Goal: Task Accomplishment & Management: Use online tool/utility

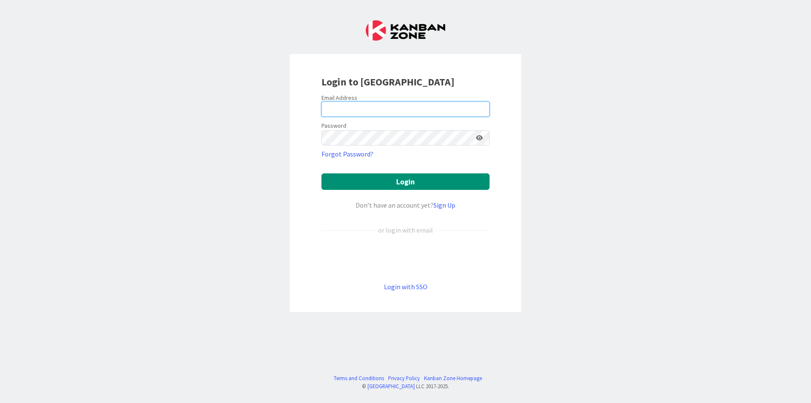
click at [439, 105] on input "email" at bounding box center [405, 108] width 168 height 15
type input "[EMAIL_ADDRESS][DOMAIN_NAME]"
click at [321, 173] on button "Login" at bounding box center [405, 181] width 168 height 16
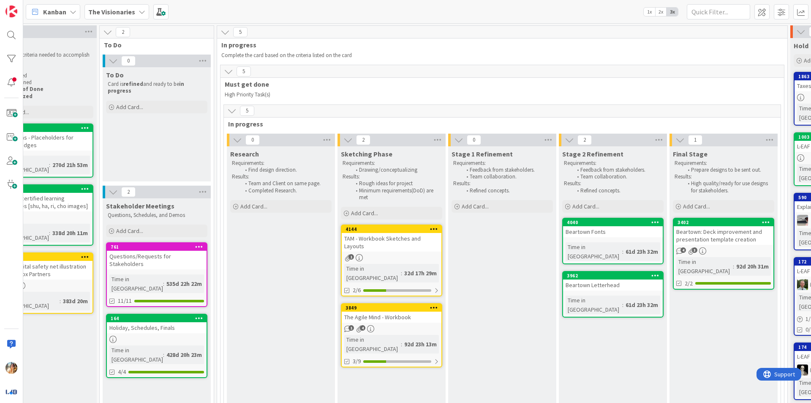
scroll to position [0, 182]
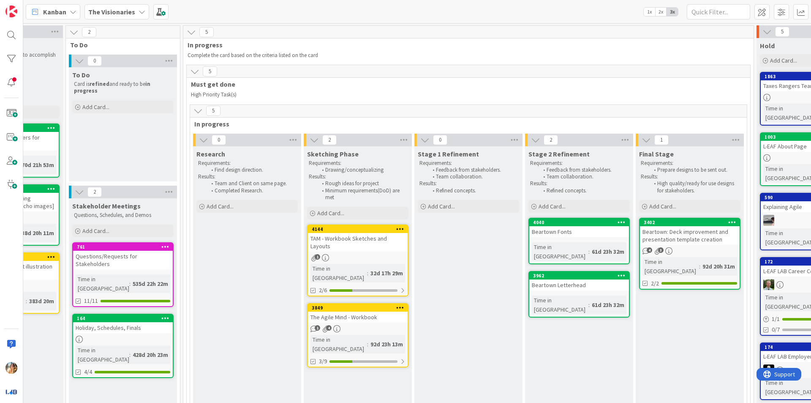
click at [131, 19] on div "The Visionaries" at bounding box center [116, 11] width 65 height 15
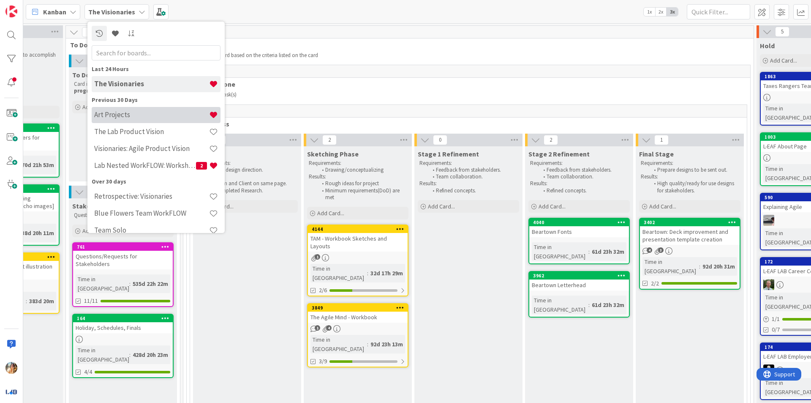
click at [158, 117] on h4 "Art Projects" at bounding box center [151, 114] width 115 height 8
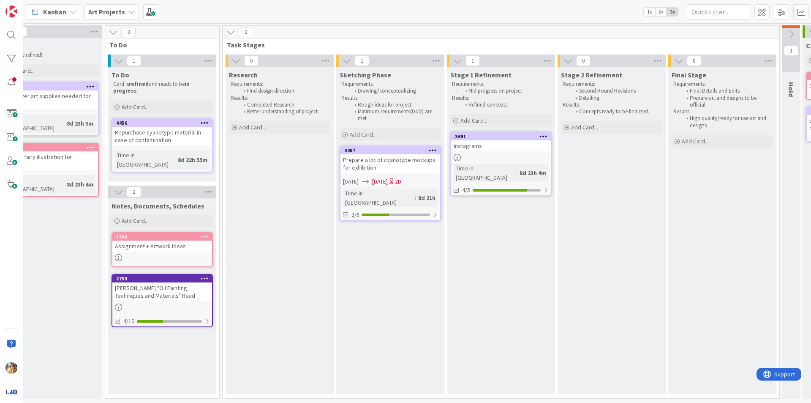
scroll to position [0, 250]
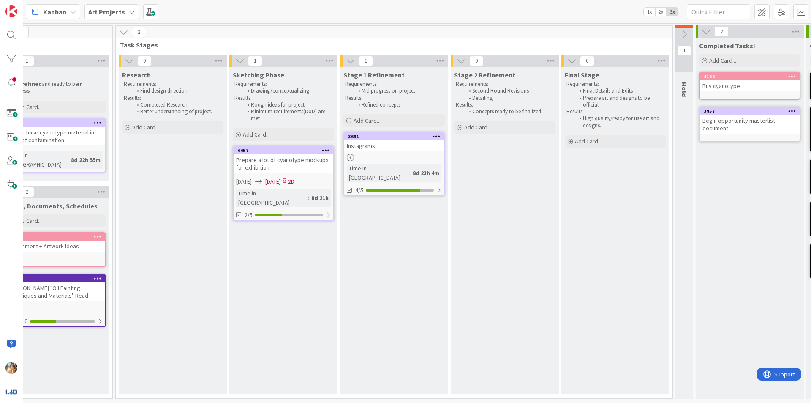
click at [305, 161] on div "Prepare a lot of cyanotype mockups for exhibition" at bounding box center [284, 163] width 100 height 19
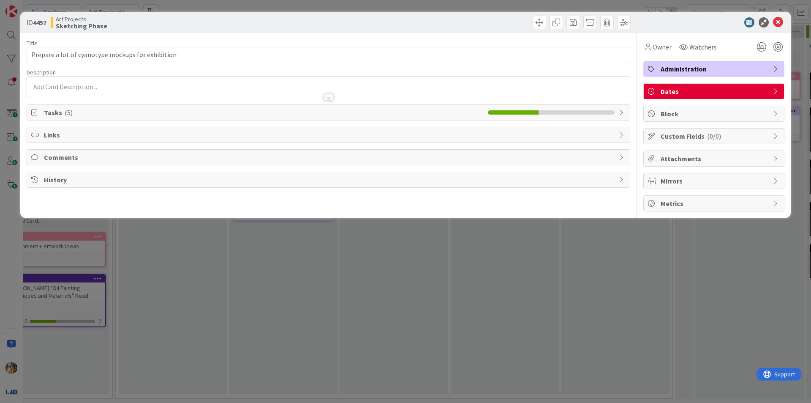
click at [137, 112] on span "Tasks ( 5 )" at bounding box center [264, 112] width 440 height 10
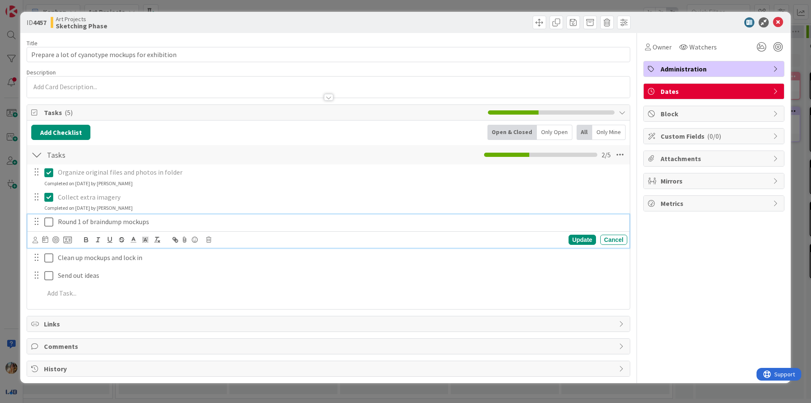
click at [47, 226] on icon at bounding box center [48, 222] width 9 height 10
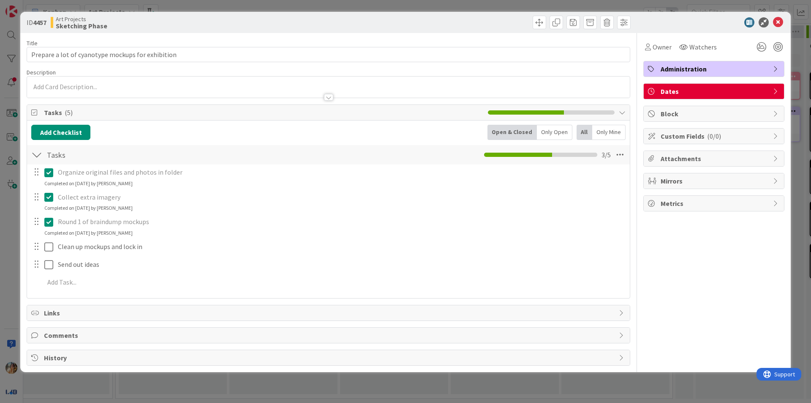
click at [49, 239] on div at bounding box center [43, 246] width 24 height 15
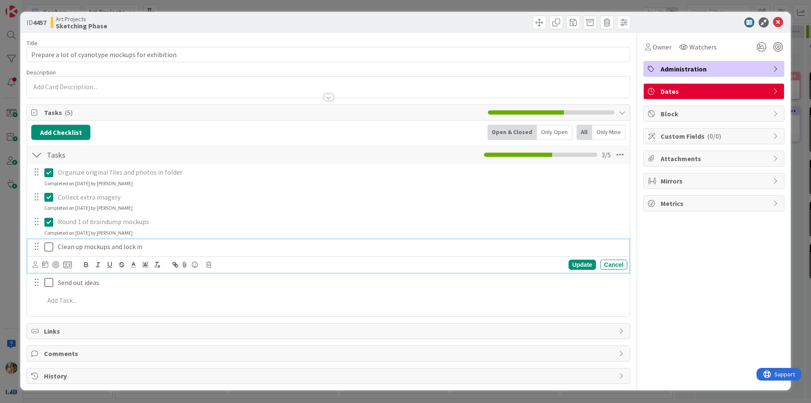
click at [50, 246] on icon at bounding box center [48, 247] width 9 height 10
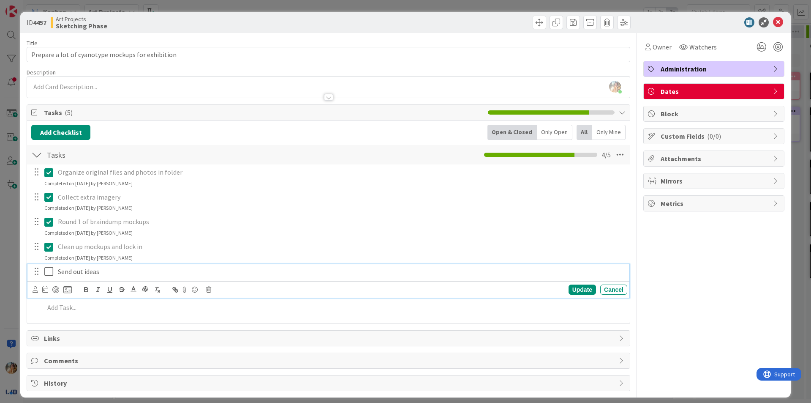
click at [54, 276] on div "Send out ideas" at bounding box center [340, 271] width 573 height 15
click at [47, 272] on icon at bounding box center [48, 271] width 9 height 10
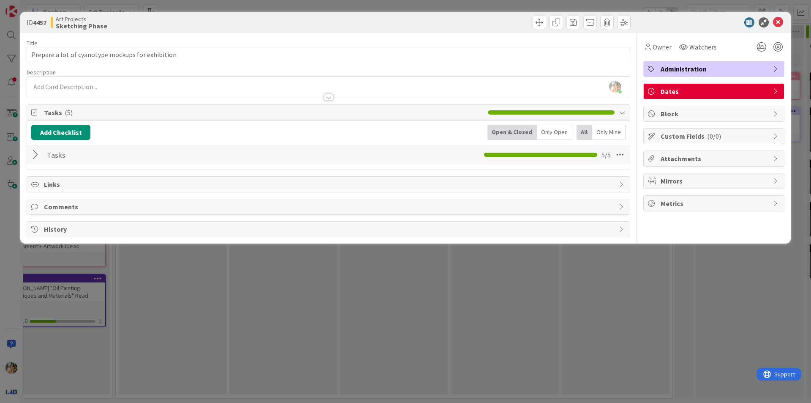
drag, startPoint x: 1, startPoint y: 270, endPoint x: 57, endPoint y: 268, distance: 55.8
click at [2, 270] on div "ID 4457 Art Projects Sketching Phase Title 49 / 128 Prepare a lot of cyanotype …" at bounding box center [405, 201] width 811 height 403
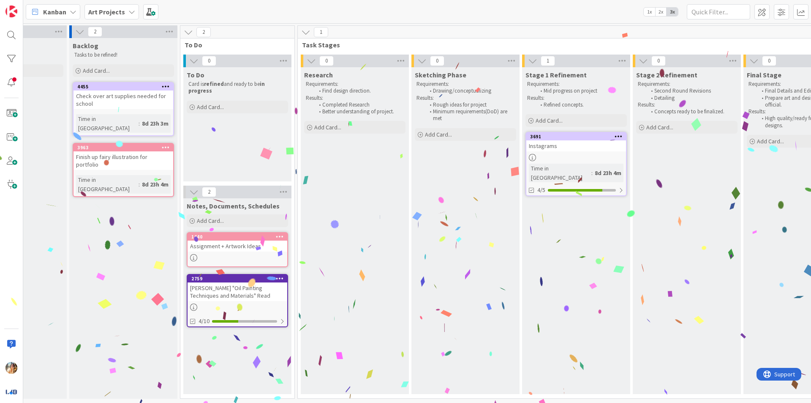
scroll to position [0, 38]
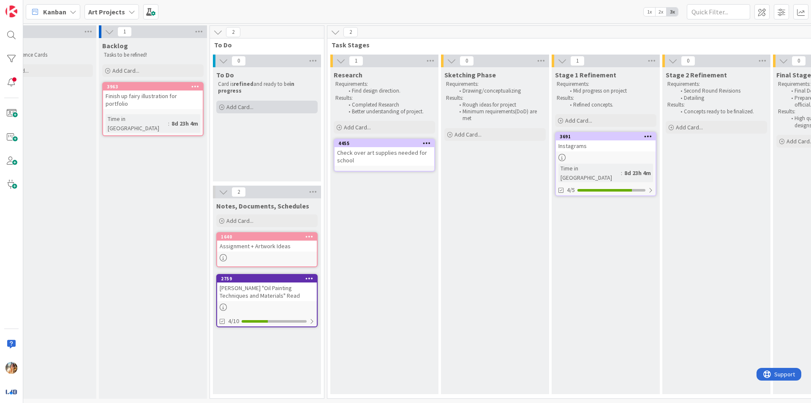
click at [281, 110] on div "Add Card..." at bounding box center [266, 107] width 101 height 13
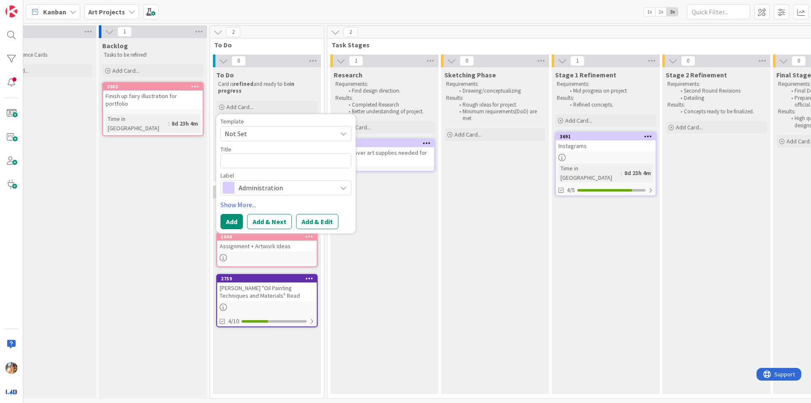
type textarea "x"
type textarea "F"
type textarea "x"
type textarea "Fi"
type textarea "x"
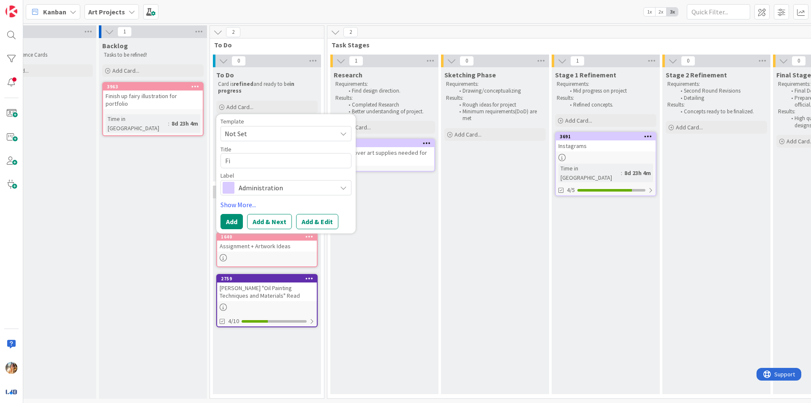
type textarea "Fin"
type textarea "x"
type textarea "Finz"
type textarea "x"
type textarea "Fin"
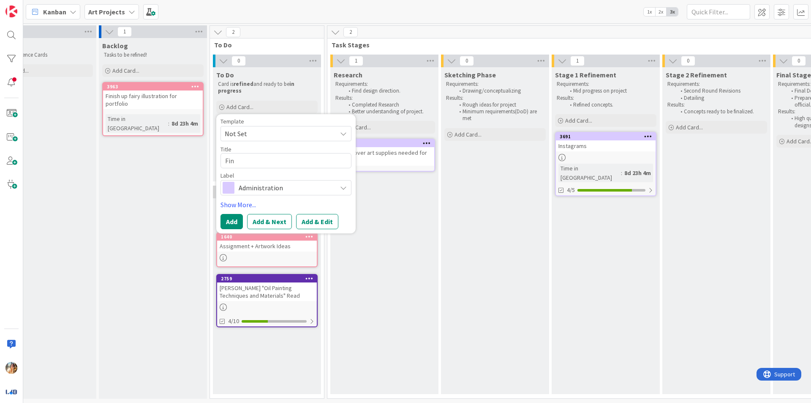
type textarea "x"
type textarea "Fina"
type textarea "x"
type textarea "Final"
type textarea "x"
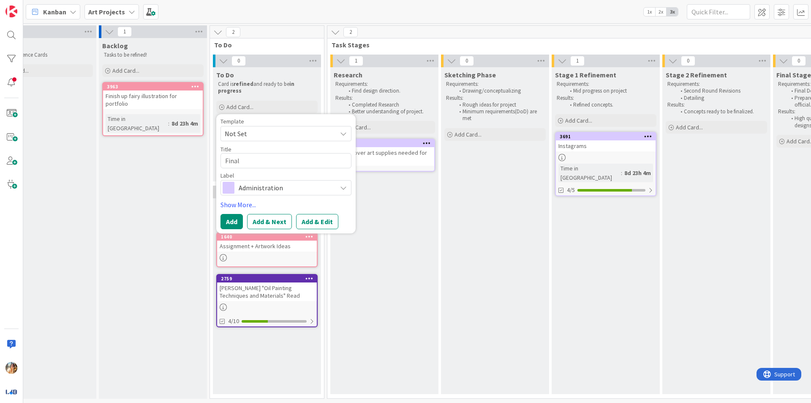
type textarea "Finali"
type textarea "x"
type textarea "Finalio"
type textarea "x"
type textarea "Finalioz"
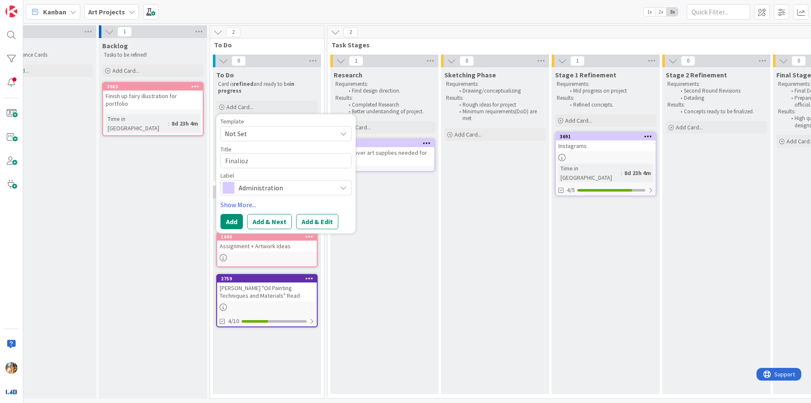
type textarea "x"
type textarea "Finalio"
type textarea "x"
type textarea "Finali"
type textarea "x"
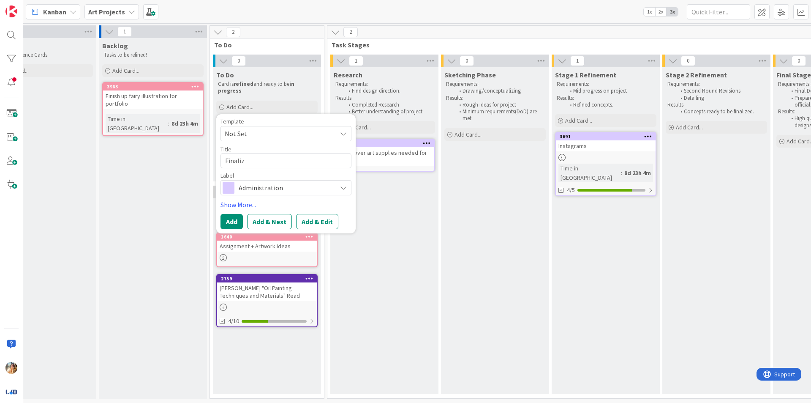
type textarea "Finalize"
type textarea "x"
type textarea "Finalize"
type textarea "x"
type textarea "Finalize c"
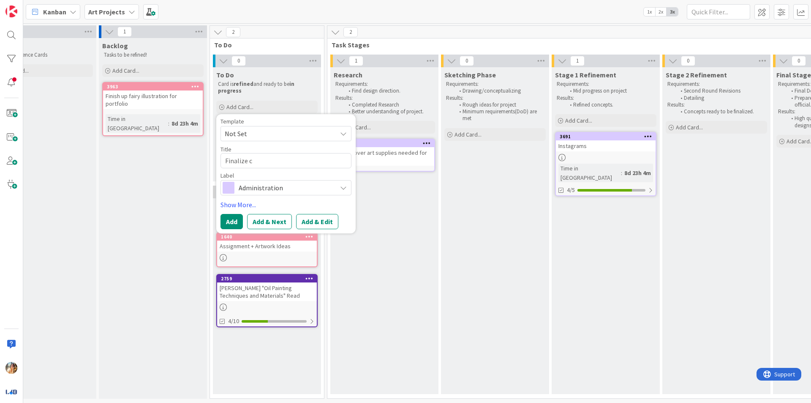
type textarea "x"
type textarea "Finalize cy"
type textarea "x"
type textarea "Finalize cya"
type textarea "x"
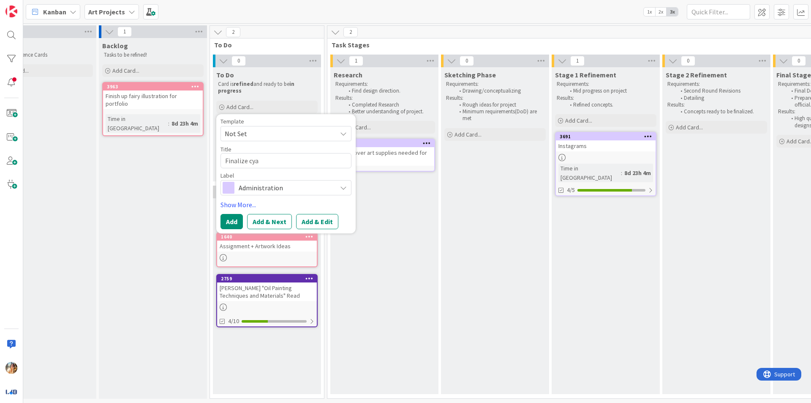
type textarea "Finalize cy"
type textarea "x"
type textarea "Finalize c"
type textarea "x"
type textarea "Finalize"
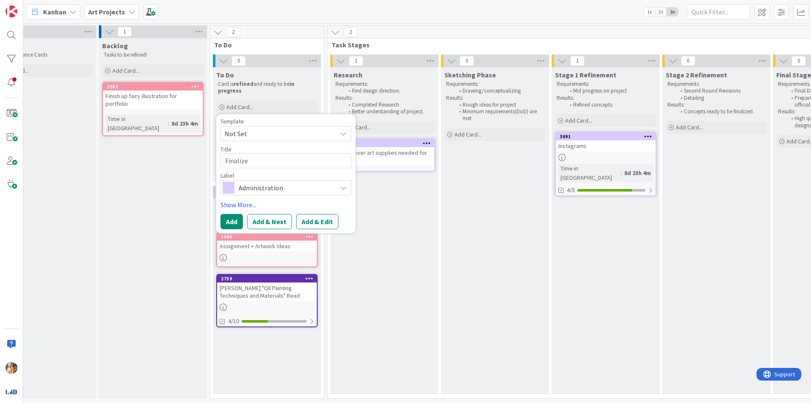
type textarea "x"
type textarea "Finalize c"
type textarea "x"
type textarea "Finalize cy"
type textarea "x"
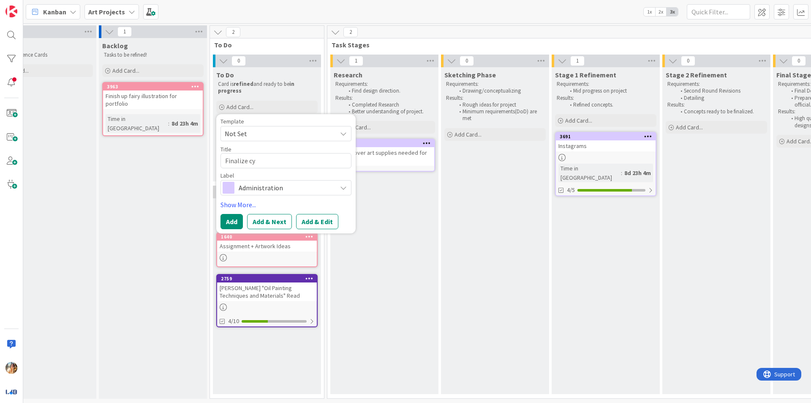
type textarea "Finalize cyn"
type textarea "x"
type textarea "Finalize cy"
type textarea "x"
type textarea "Finalize cya"
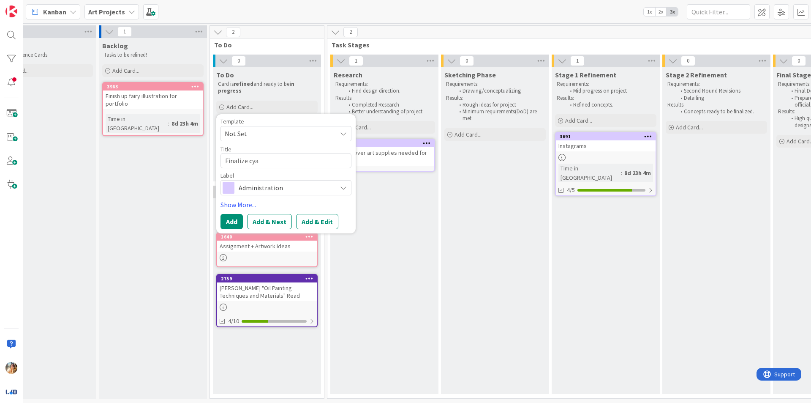
type textarea "x"
type textarea "Finalize cyan"
type textarea "x"
type textarea "Finalize cyanot"
type textarea "x"
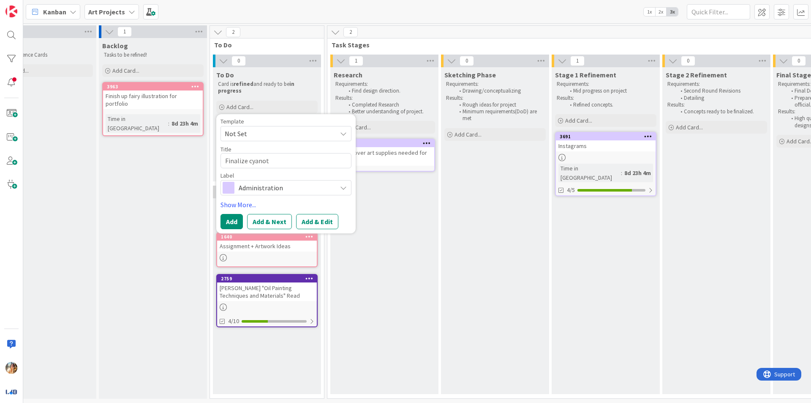
type textarea "Finalize cyanoty"
type textarea "x"
type textarea "Finalize cyanotype"
type textarea "x"
type textarea "Finalize cyanotypes"
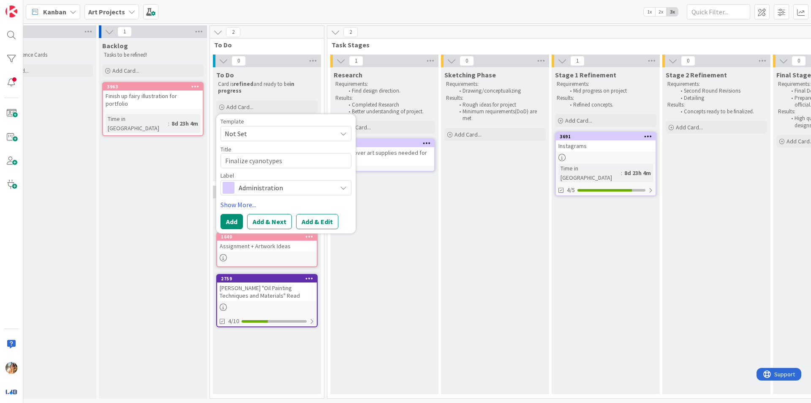
type textarea "x"
type textarea "Finalize cyanotypes"
type textarea "x"
type textarea "Finalize cyanotypes f"
type textarea "x"
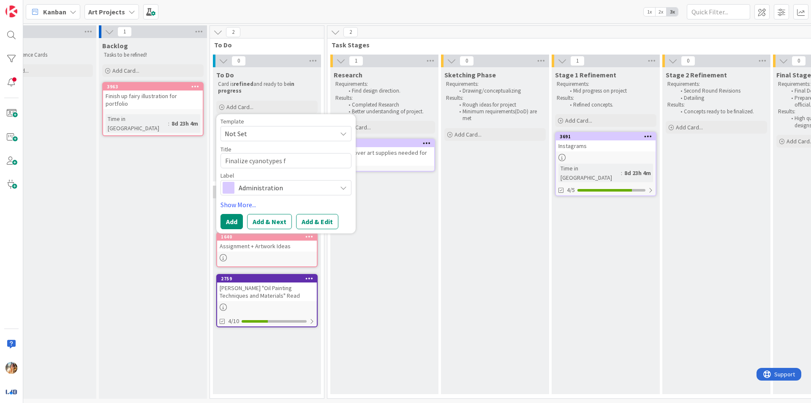
type textarea "Finalize cyanotypes fo"
type textarea "x"
type textarea "Finalize cyanotypes for"
type textarea "x"
type textarea "Finalize cyanotypes for"
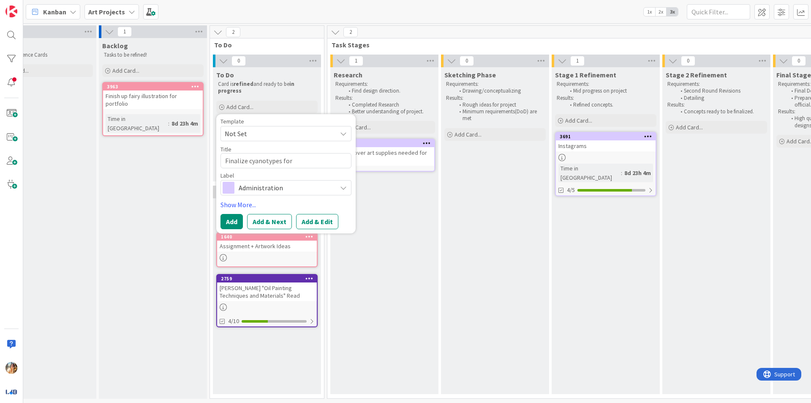
type textarea "x"
type textarea "Finalize cyanotypes for e"
type textarea "x"
type textarea "Finalize cyanotypes for ex"
type textarea "x"
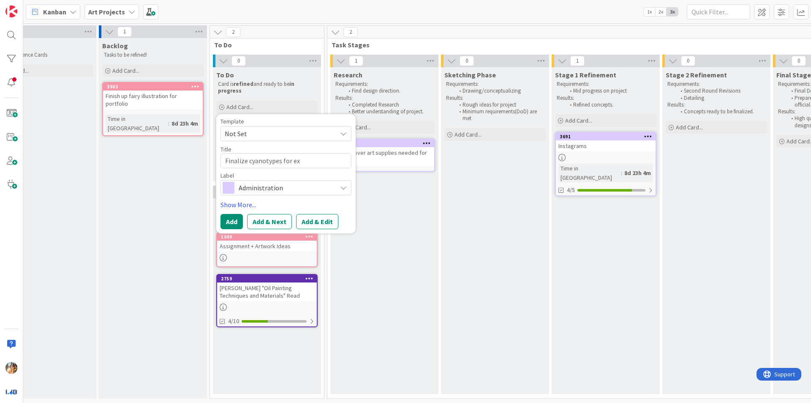
type textarea "Finalize cyanotypes for exg"
type textarea "x"
type textarea "Finalize cyanotypes for ex"
type textarea "x"
type textarea "Finalize cyanotypes for exh"
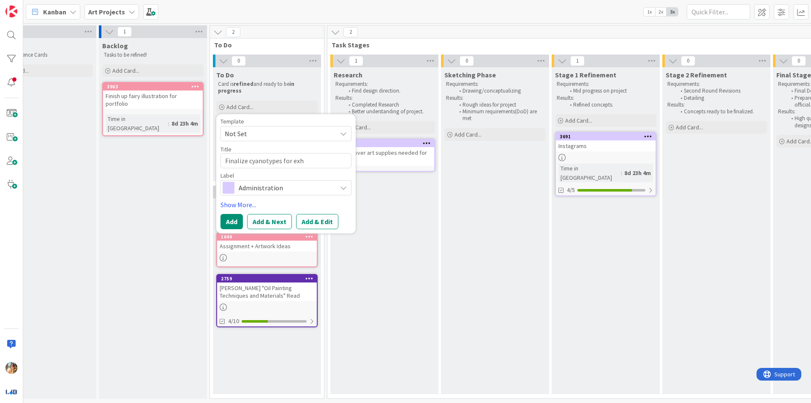
type textarea "x"
type textarea "Finalize cyanotypes for exhi"
type textarea "x"
type textarea "Finalize cyanotypes for exhib"
type textarea "x"
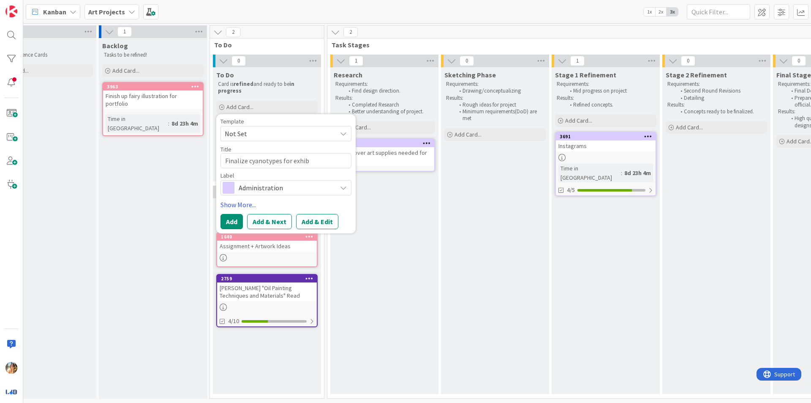
type textarea "Finalize cyanotypes for exhibi"
type textarea "x"
type textarea "Finalize cyanotypes for exhibit"
type textarea "x"
type textarea "Finalize cyanotypes for exhibiti"
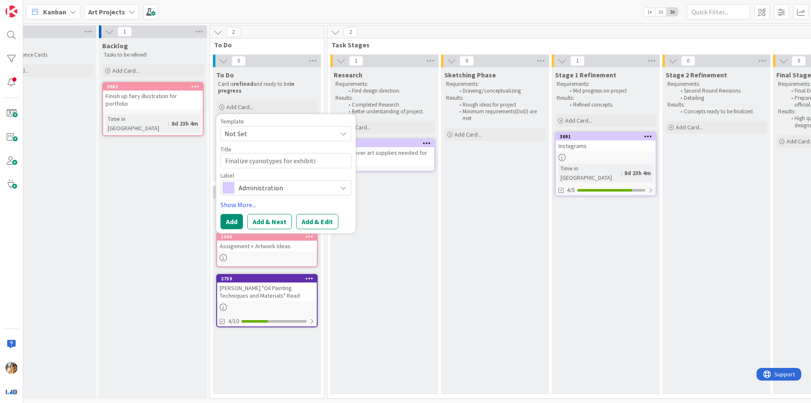
type textarea "x"
type textarea "Finalize cyanotypes for exhibitio"
type textarea "x"
type textarea "Finalize cyanotypes for exhibition"
type textarea "x"
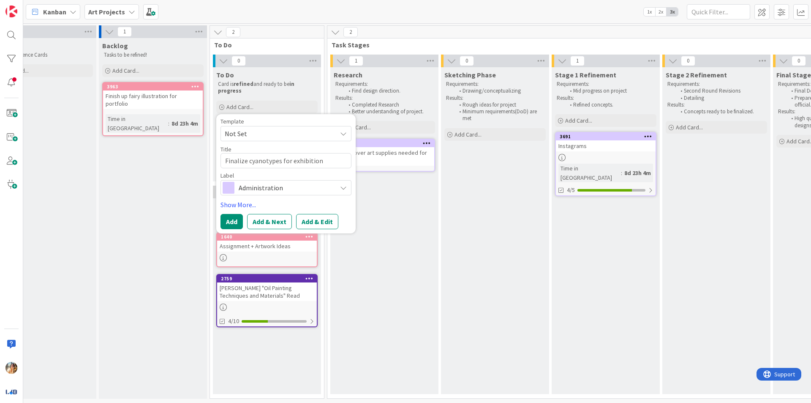
type textarea "Finalize cyanotypes for exhibition"
type textarea "x"
type textarea "Finalize cyanotypes for exhibition"
click at [271, 188] on span "Administration" at bounding box center [286, 188] width 94 height 12
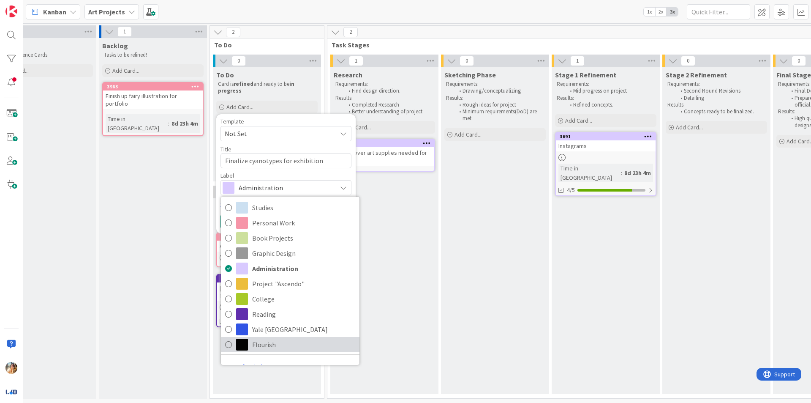
click at [301, 345] on span "Flourish" at bounding box center [303, 344] width 103 height 13
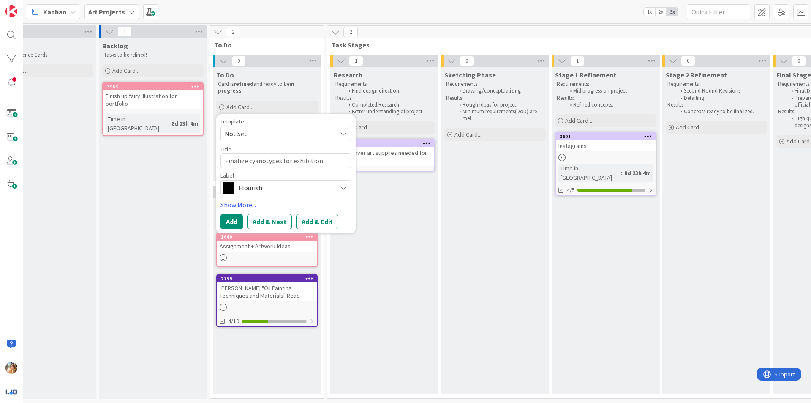
click at [281, 186] on span "Flourish" at bounding box center [286, 188] width 94 height 12
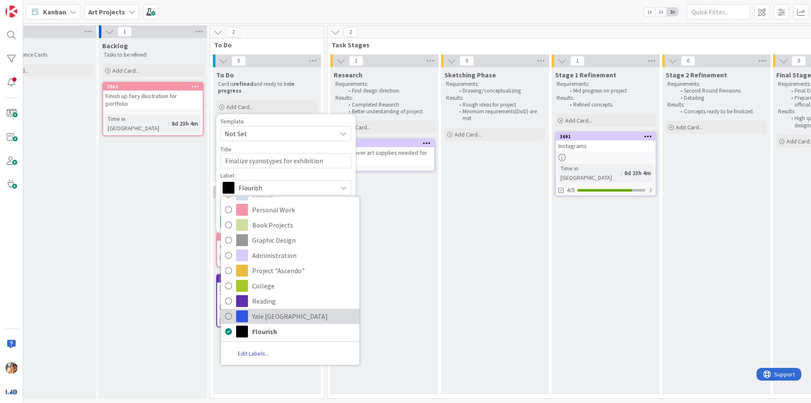
scroll to position [0, 0]
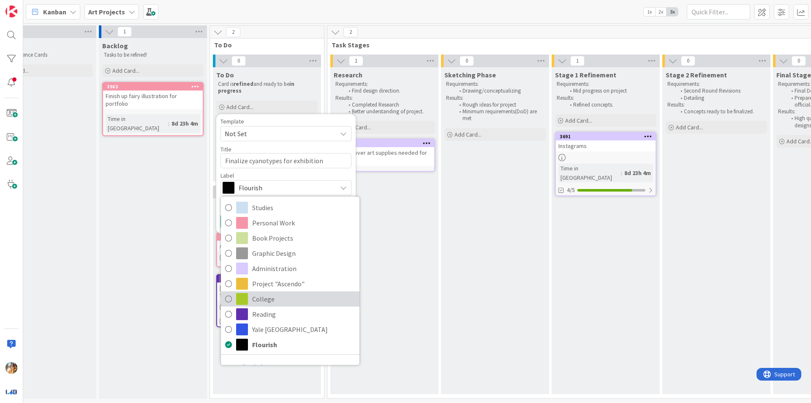
click at [297, 303] on span "College" at bounding box center [303, 298] width 103 height 13
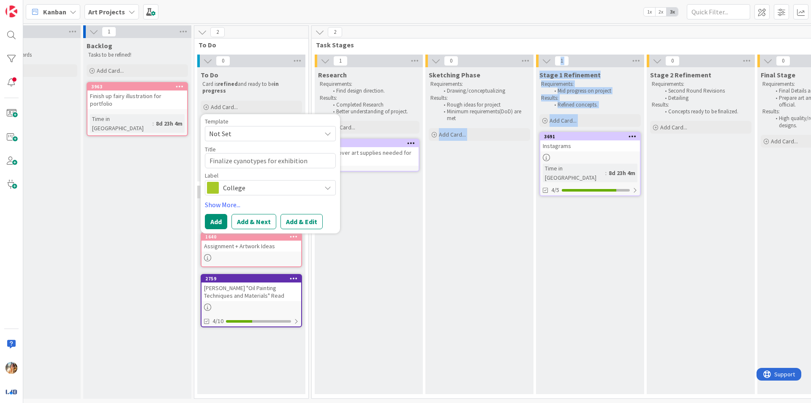
drag, startPoint x: 448, startPoint y: 382, endPoint x: 556, endPoint y: 357, distance: 111.2
click at [556, 357] on div "1 Research Requirements: Find design direction. Results: Completed Research Bet…" at bounding box center [589, 225] width 553 height 343
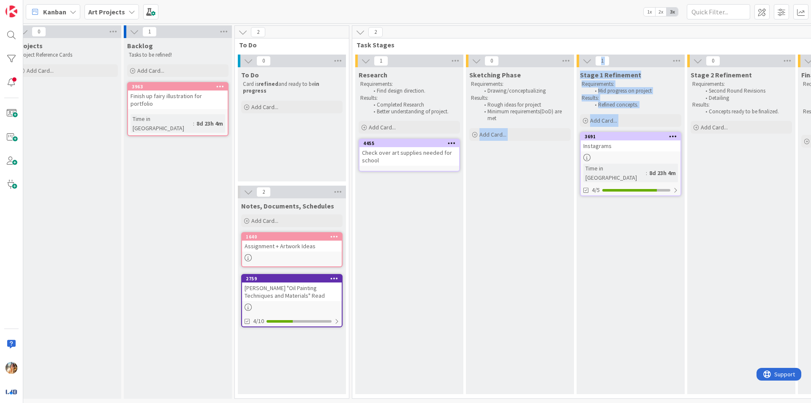
scroll to position [0, 1]
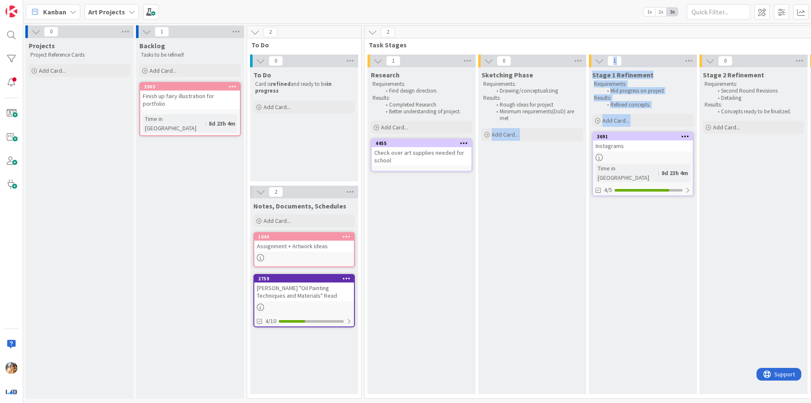
click at [408, 148] on div "Check over art supplies needed for school" at bounding box center [422, 156] width 100 height 19
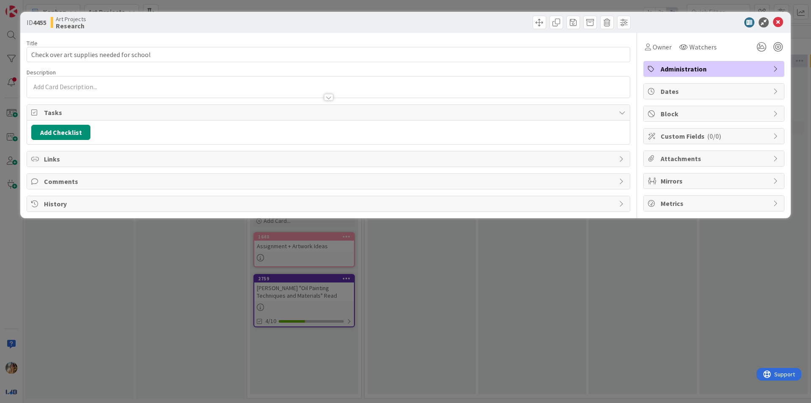
click at [415, 317] on div "ID 4455 Art Projects Research Title 41 / 128 Check over art supplies needed for…" at bounding box center [405, 201] width 811 height 403
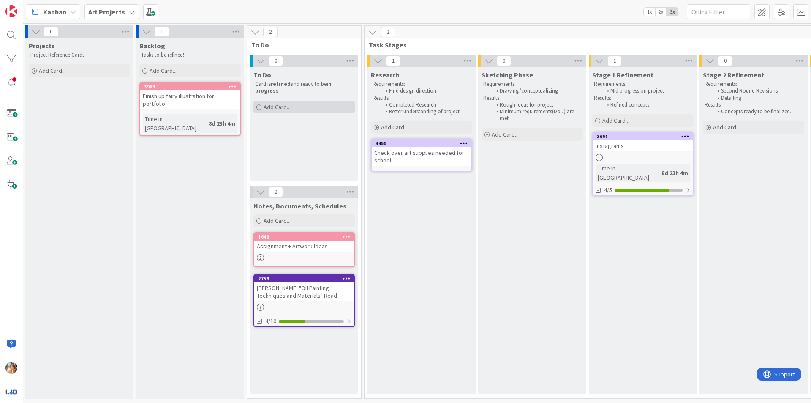
click at [313, 107] on div "Add Card..." at bounding box center [303, 107] width 101 height 13
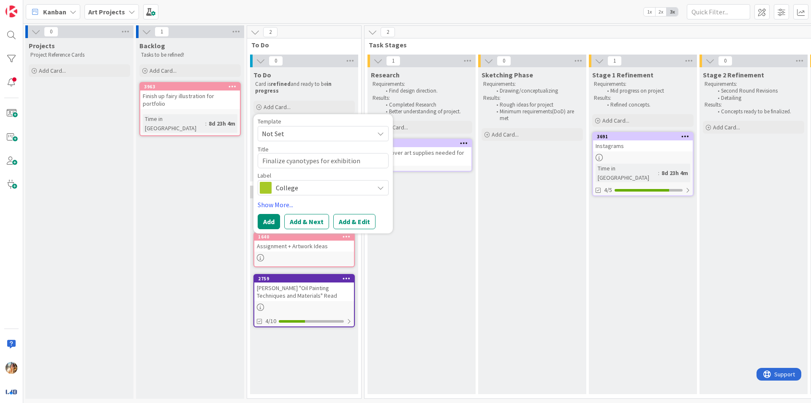
click at [308, 191] on span "College" at bounding box center [323, 188] width 94 height 12
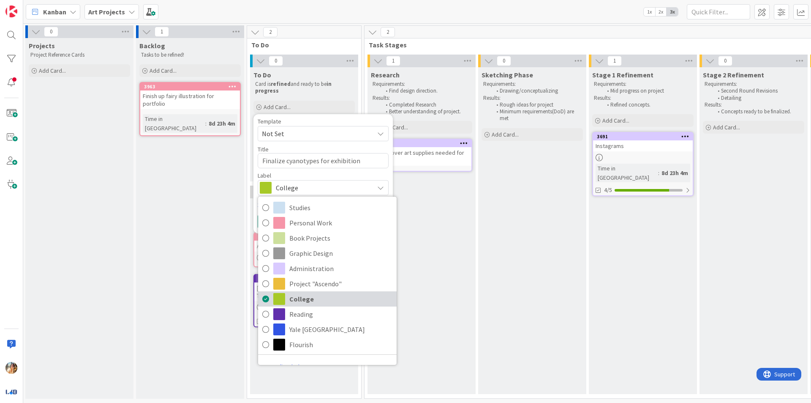
click at [336, 292] on span "College" at bounding box center [340, 298] width 103 height 13
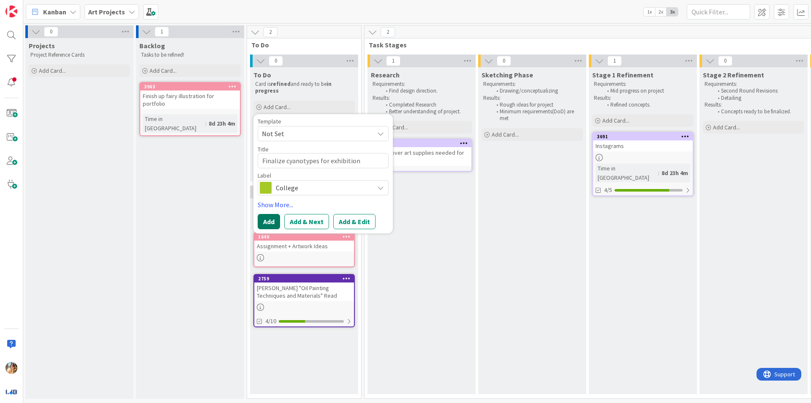
click at [275, 225] on button "Add" at bounding box center [269, 221] width 22 height 15
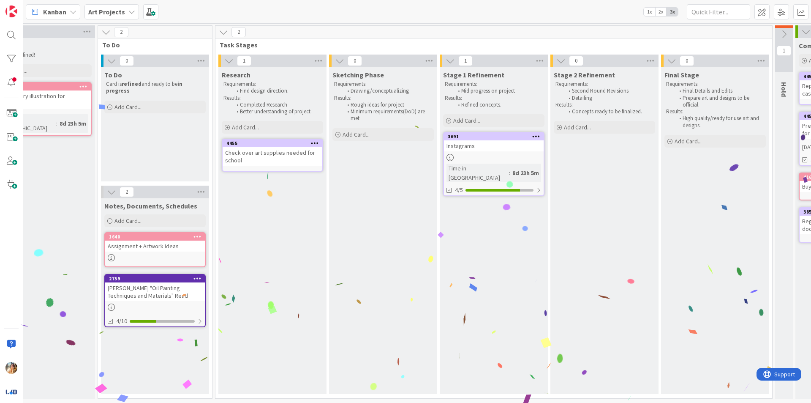
scroll to position [0, 100]
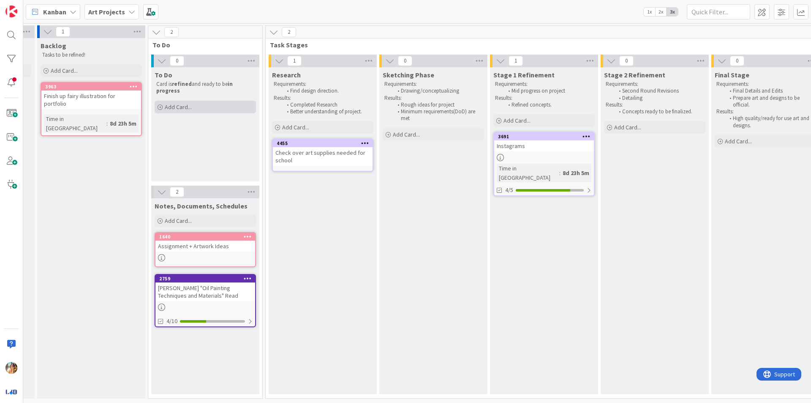
click at [184, 112] on div "Add Card..." at bounding box center [205, 107] width 101 height 13
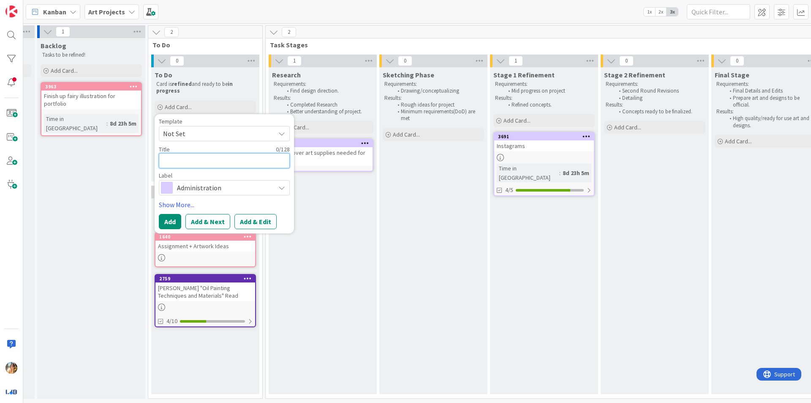
type textarea "x"
type textarea "E"
type textarea "x"
type textarea "E"
type textarea "x"
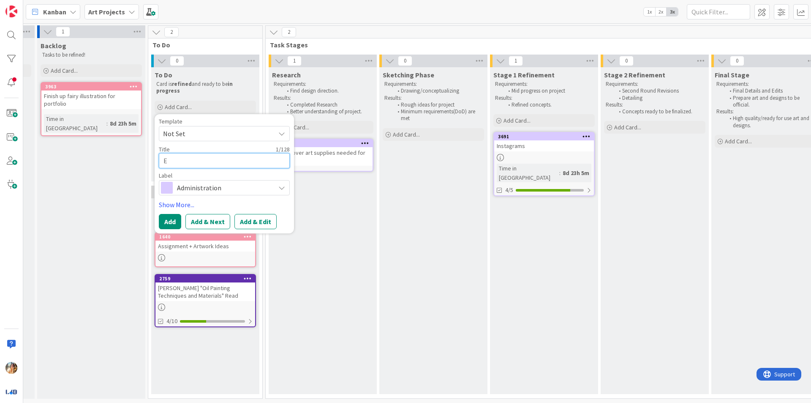
type textarea "Ex"
type textarea "x"
type textarea "Exp"
type textarea "x"
type textarea "Expe"
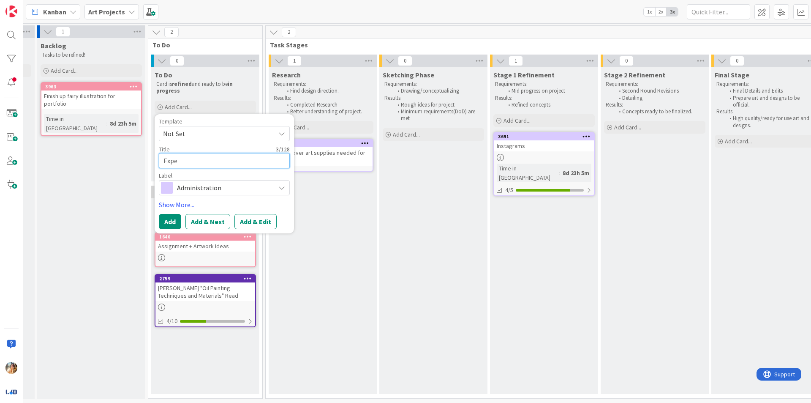
type textarea "x"
type textarea "Experi"
type textarea "x"
type textarea "Experim"
type textarea "x"
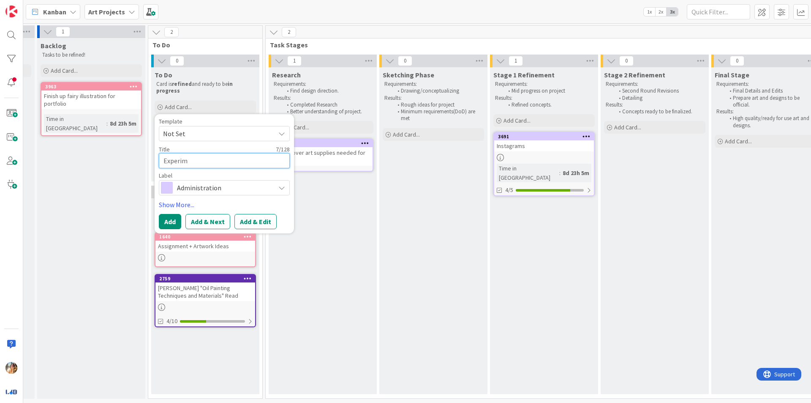
type textarea "Experima"
type textarea "x"
type textarea "Experim"
type textarea "x"
type textarea "Experime"
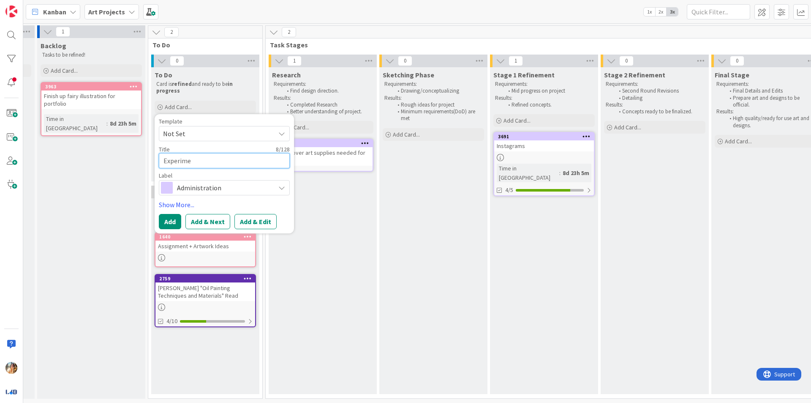
type textarea "x"
type textarea "Experimen"
type textarea "x"
type textarea "Experiment"
type textarea "x"
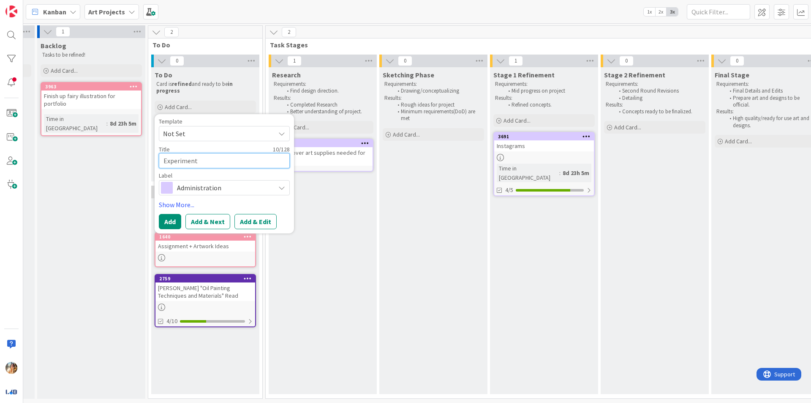
type textarea "Experimenta"
type textarea "x"
type textarea "Experimental"
type textarea "x"
type textarea "Experimental"
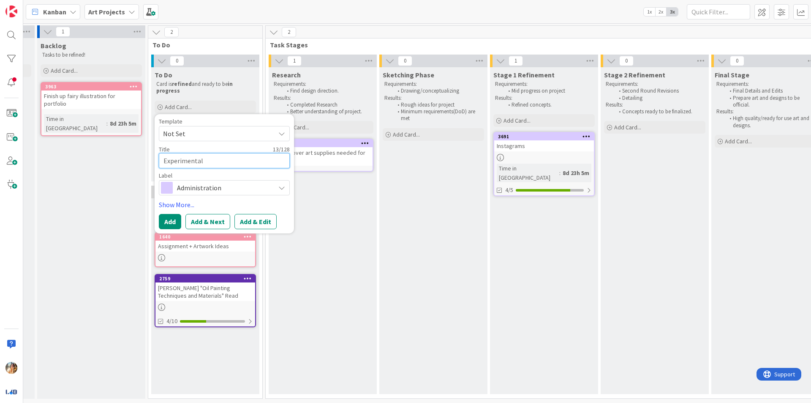
type textarea "x"
type textarea "Experimental D"
type textarea "x"
type textarea "Experimental Dr"
type textarea "x"
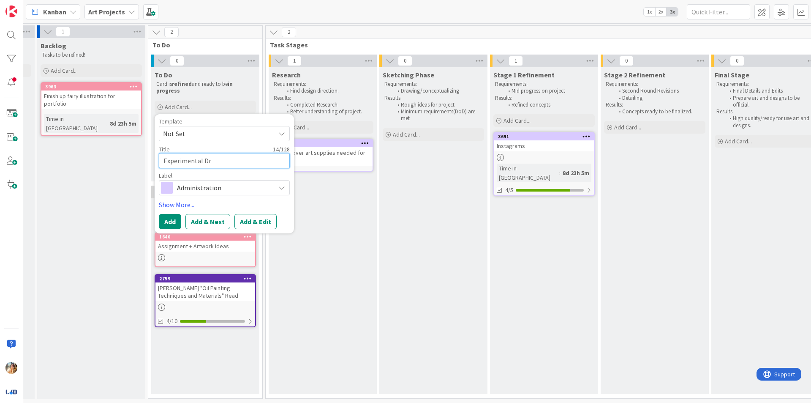
type textarea "Experimental Dra"
type textarea "x"
type textarea "Experimental Draw"
type textarea "x"
type textarea "Experimental Drawi"
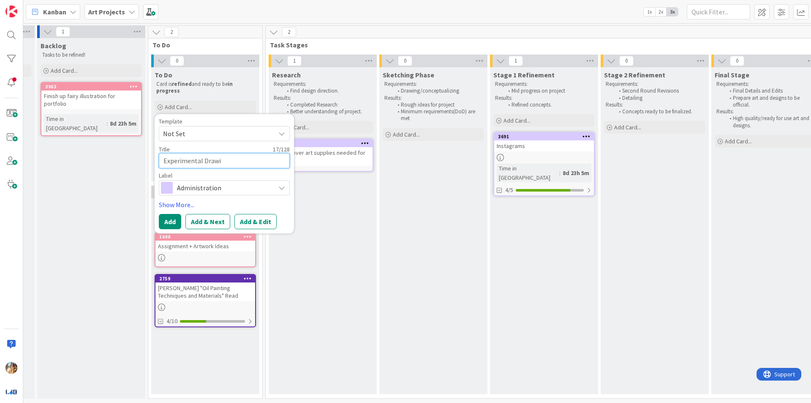
type textarea "x"
type textarea "Experimental Drawin"
type textarea "x"
type textarea "Experimental Drawing"
type textarea "x"
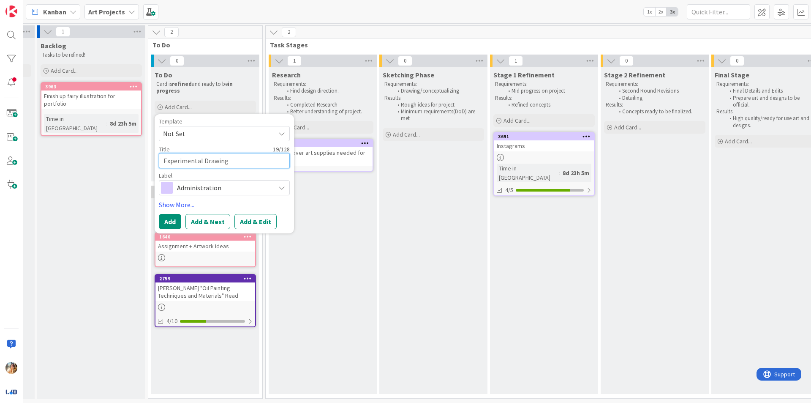
type textarea "Experimental Drawing"
type textarea "x"
type textarea "Experimental Drawing -"
type textarea "x"
type textarea "Experimental Drawing -"
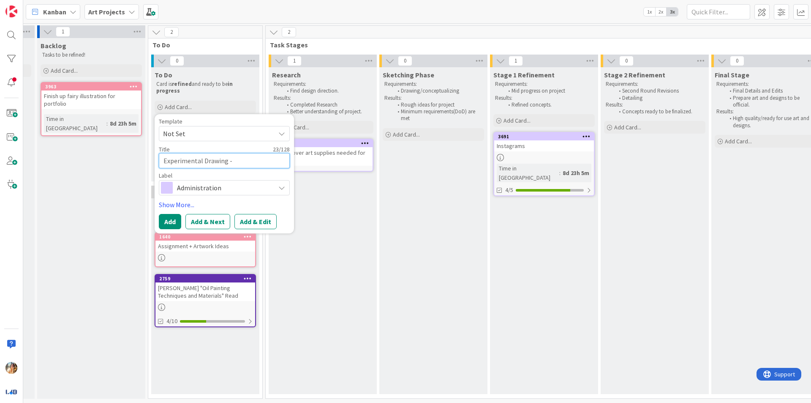
type textarea "x"
type textarea "Experimental Drawing - E"
type textarea "x"
type textarea "Experimental Drawing -"
type textarea "x"
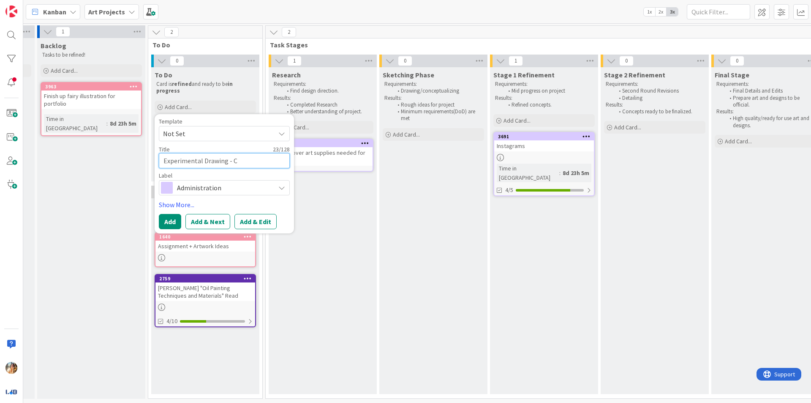
type textarea "Experimental Drawing - CO"
type textarea "x"
type textarea "Experimental Drawing - COn"
type textarea "x"
type textarea "Experimental Drawing - COnt"
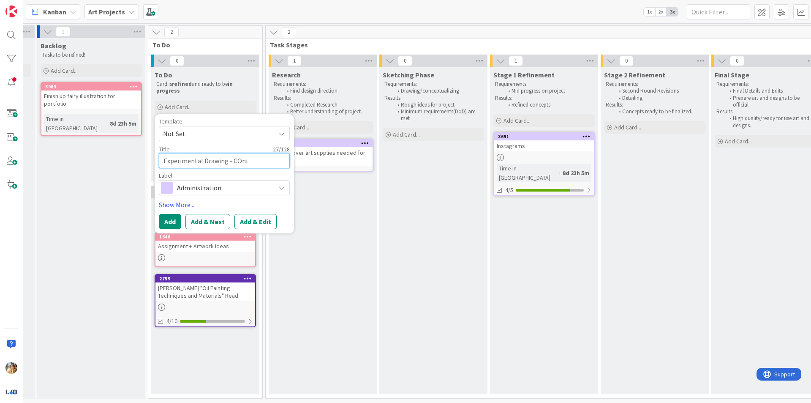
type textarea "x"
type textarea "Experimental Drawing - COntr"
type textarea "x"
type textarea "Experimental Drawing - COnt"
type textarea "x"
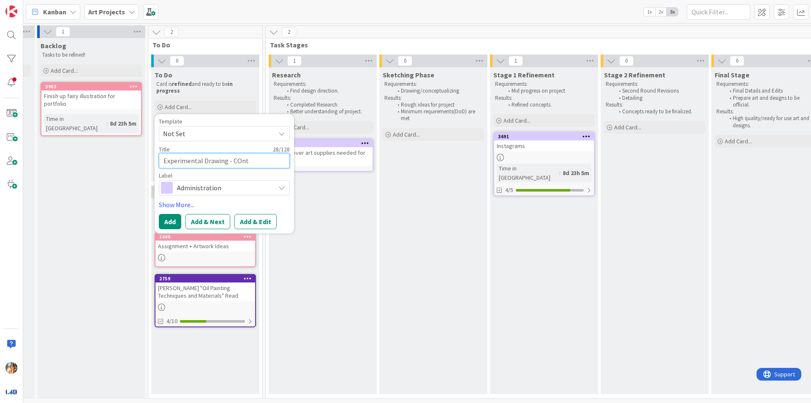
type textarea "Experimental Drawing - COn"
type textarea "x"
type textarea "Experimental Drawing - CO"
type textarea "x"
type textarea "Experimental Drawing - C"
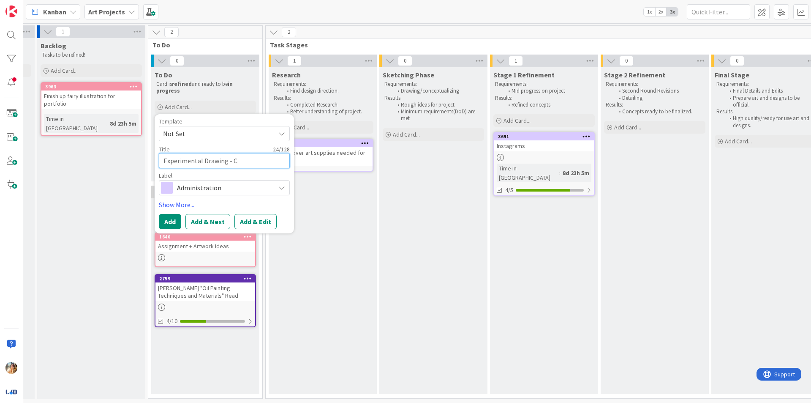
type textarea "x"
type textarea "Experimental Drawing - Co"
type textarea "x"
type textarea "Experimental Drawing - Con"
type textarea "x"
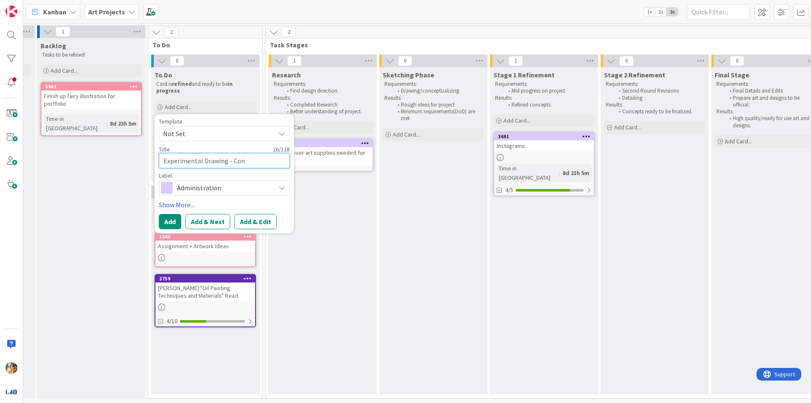
type textarea "Experimental Drawing - Cont"
type textarea "x"
type textarea "Experimental Drawing - Contr"
type textarea "x"
type textarea "Experimental Drawing - Contra"
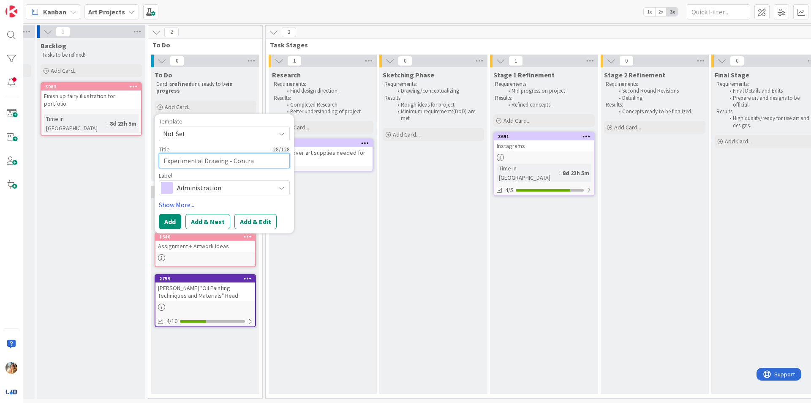
type textarea "x"
type textarea "Experimental Drawing - Contrac"
type textarea "x"
drag, startPoint x: 270, startPoint y: 164, endPoint x: 100, endPoint y: 136, distance: 172.4
click at [104, 136] on div "0 Projects Project Reference Cards Add Card... 1 Backlog Tasks to be refined! A…" at bounding box center [517, 213] width 1185 height 377
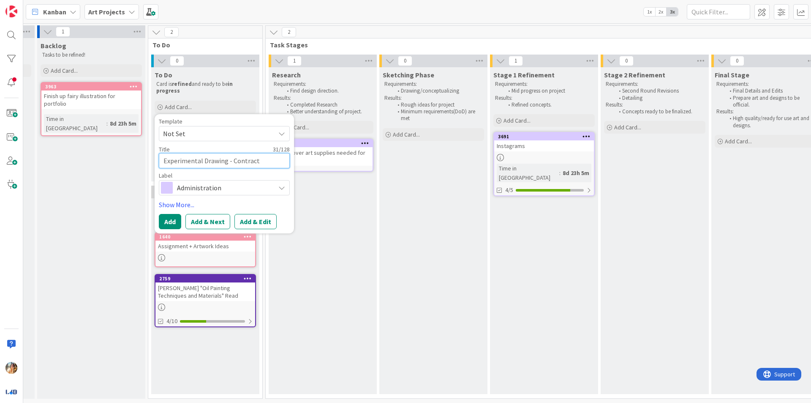
type textarea "Experimental Drawing - Contract"
click at [222, 186] on span "Administration" at bounding box center [224, 188] width 94 height 12
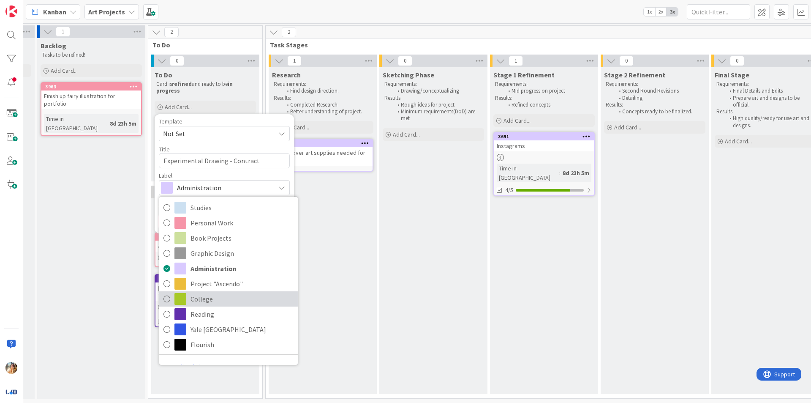
click at [211, 293] on span "College" at bounding box center [242, 298] width 103 height 13
type textarea "x"
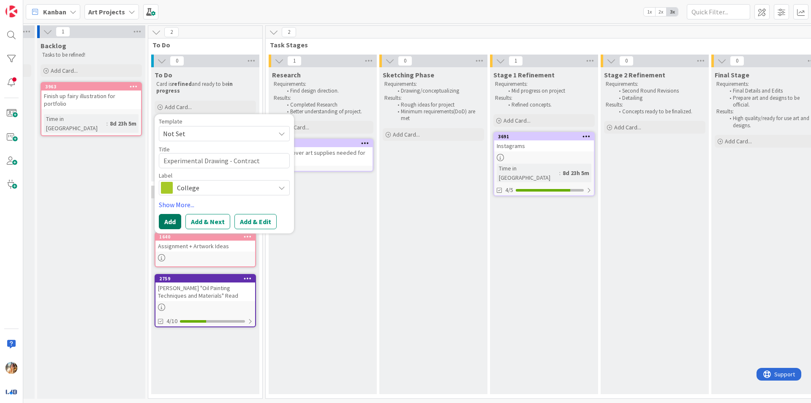
click at [174, 220] on button "Add" at bounding box center [170, 221] width 22 height 15
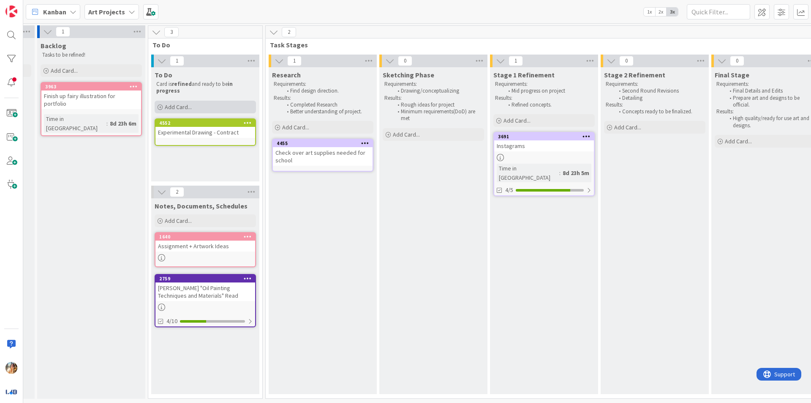
click at [207, 108] on div "Add Card..." at bounding box center [205, 107] width 101 height 13
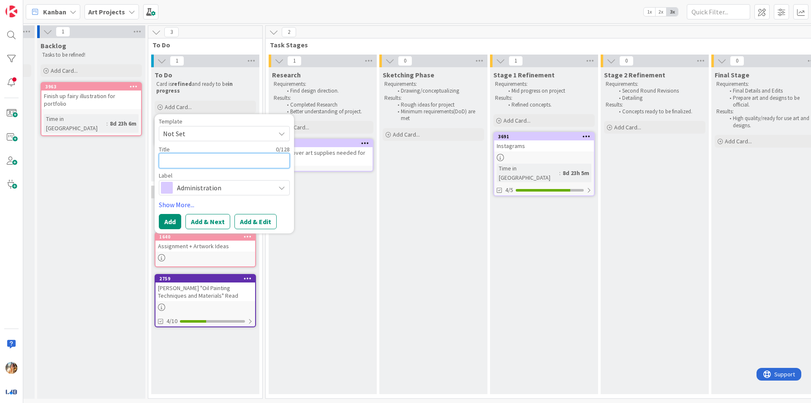
paste textarea "Experimental Drawing - Contract"
type textarea "x"
type textarea "Experimental Drawing - Contract"
drag, startPoint x: 260, startPoint y: 161, endPoint x: 231, endPoint y: 164, distance: 29.8
click at [231, 164] on textarea "Experimental Drawing - Contract" at bounding box center [224, 160] width 131 height 15
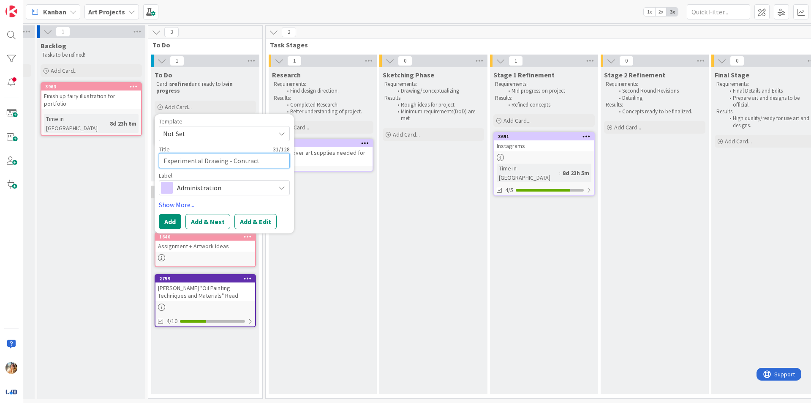
type textarea "x"
type textarea "Experimental Drawing - D"
type textarea "x"
type textarea "Experimental Drawing - Dr"
type textarea "x"
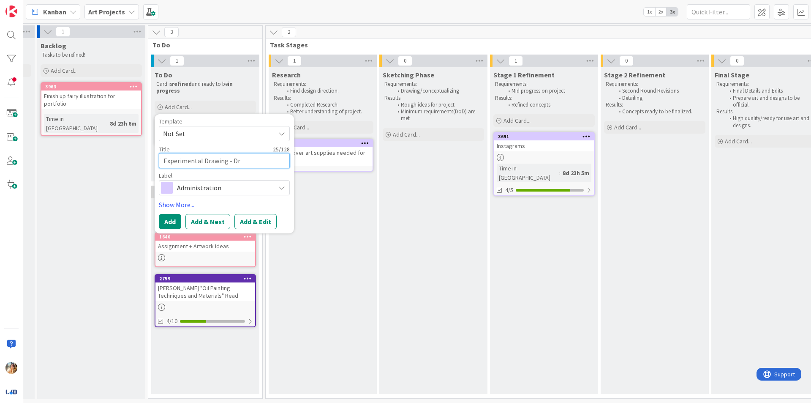
type textarea "Experimental Drawing - Dra"
type textarea "x"
type textarea "Experimental Drawing - Draw"
type textarea "x"
type textarea "Experimental Drawing - Draw"
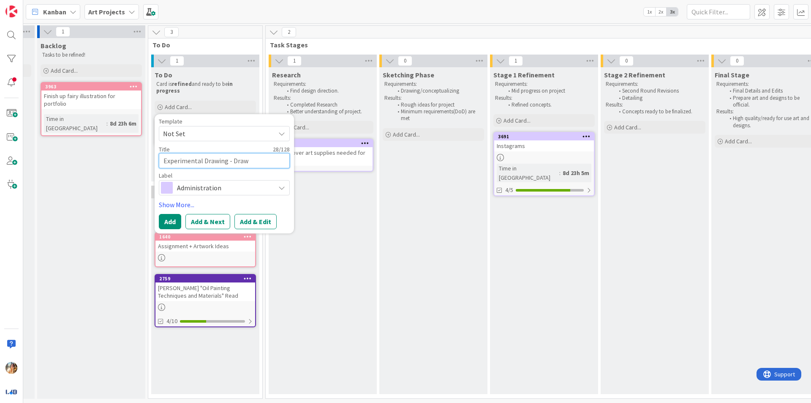
type textarea "x"
type textarea "Experimental Drawing - Draw E"
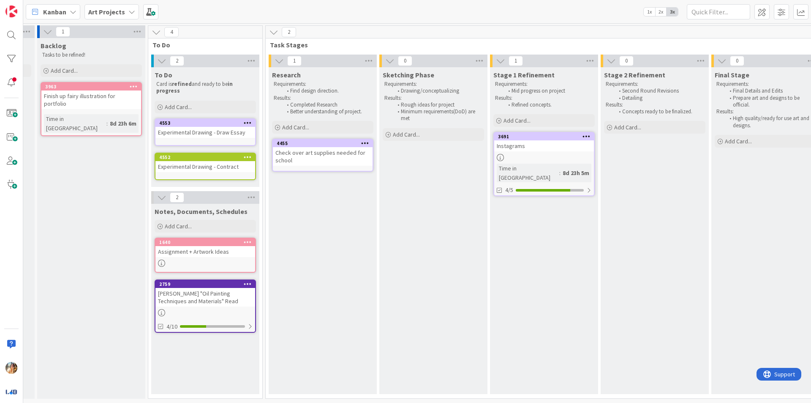
click at [241, 131] on div "Experimental Drawing - Draw Essay" at bounding box center [205, 132] width 100 height 11
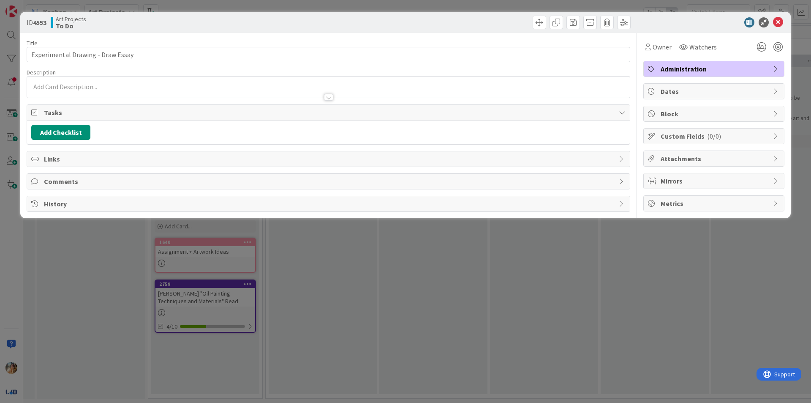
click at [692, 59] on div "Owner Watchers Administration Dates Block Custom Fields ( 0/0 ) Attachments Mir…" at bounding box center [713, 122] width 141 height 179
click at [695, 64] on span "Administration" at bounding box center [715, 69] width 108 height 10
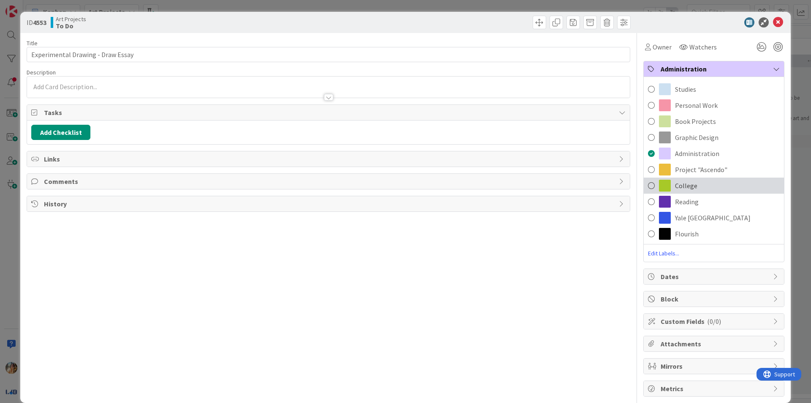
click at [693, 185] on div "College" at bounding box center [714, 185] width 140 height 16
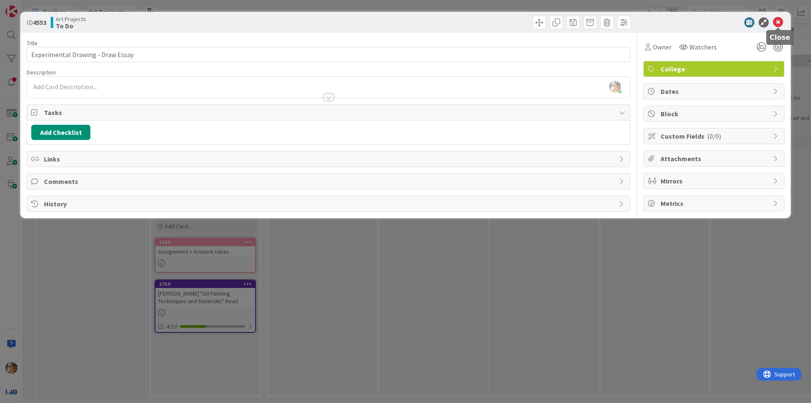
click at [779, 23] on icon at bounding box center [778, 22] width 10 height 10
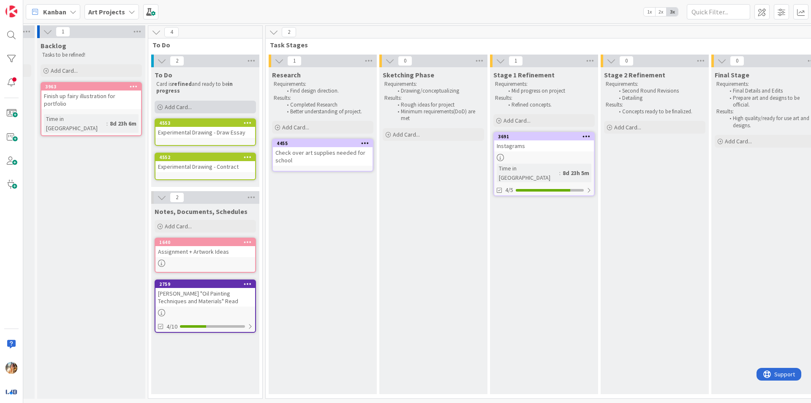
click at [186, 106] on span "Add Card..." at bounding box center [178, 107] width 27 height 8
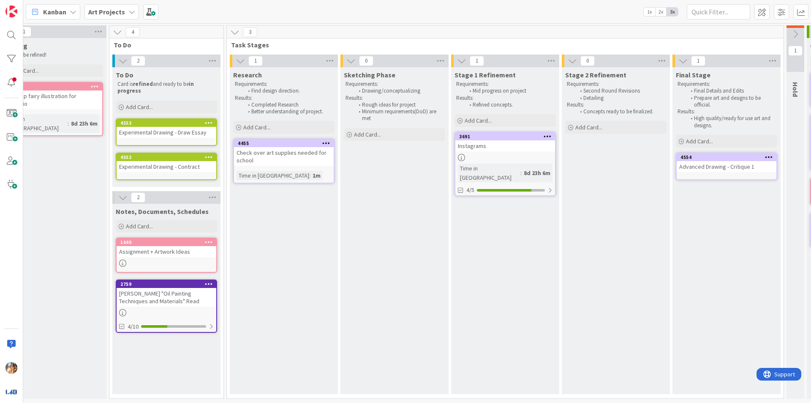
scroll to position [0, 98]
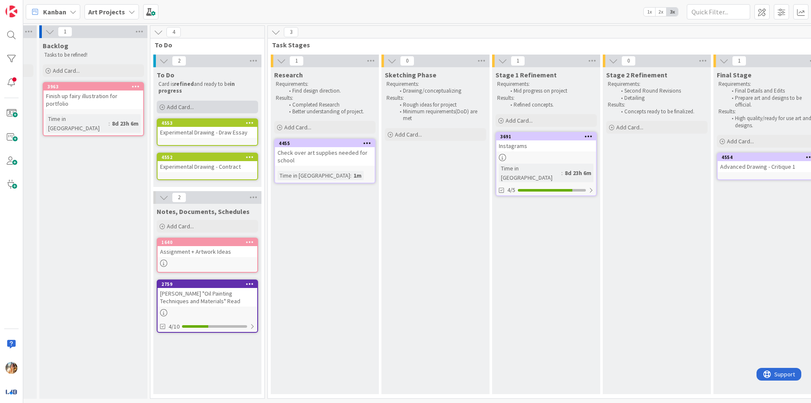
click at [219, 102] on div "Add Card..." at bounding box center [207, 107] width 101 height 13
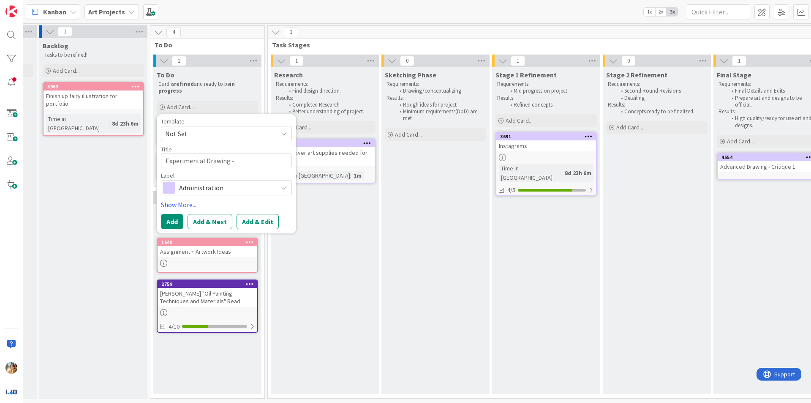
click at [252, 191] on span "Administration" at bounding box center [226, 188] width 94 height 12
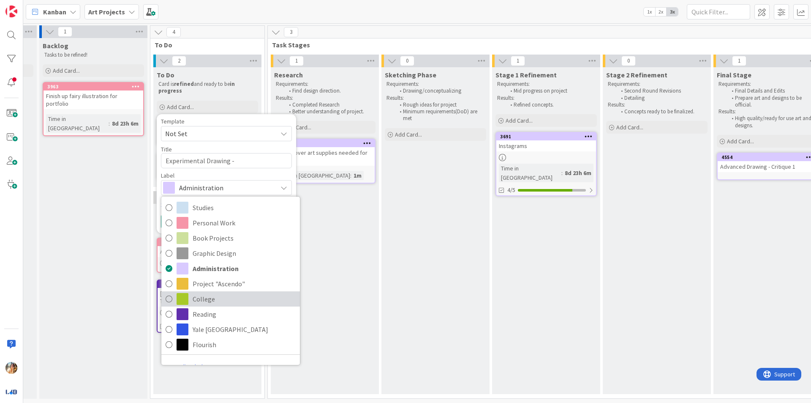
click at [226, 295] on span "College" at bounding box center [244, 298] width 103 height 13
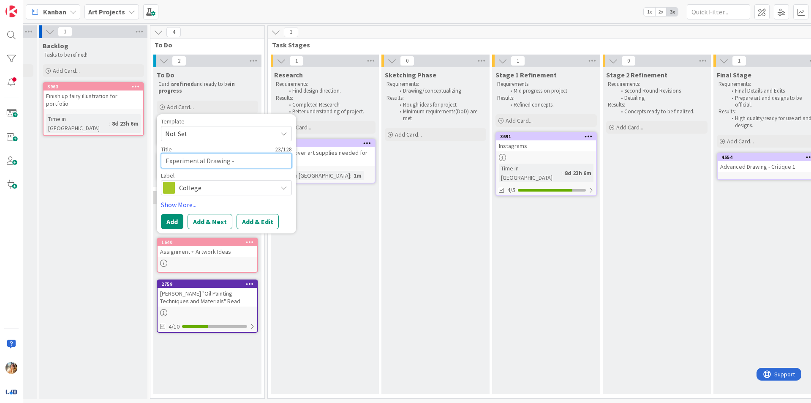
click at [254, 158] on textarea "Experimental Drawing -" at bounding box center [226, 160] width 131 height 15
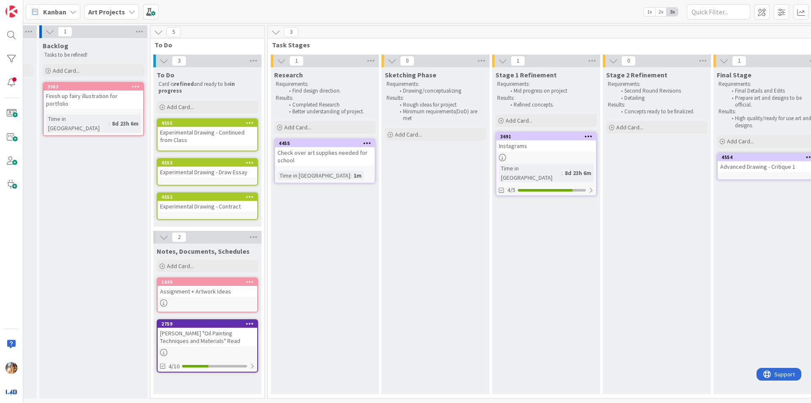
click at [231, 135] on div "Experimental Drawing - Continued from Class" at bounding box center [208, 136] width 100 height 19
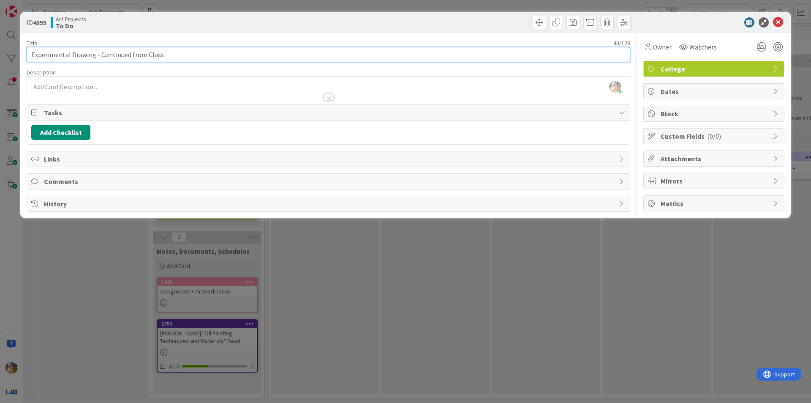
drag, startPoint x: 245, startPoint y: 49, endPoint x: 130, endPoint y: 54, distance: 115.0
click at [130, 54] on input "Experimental Drawing - Continued from Class" at bounding box center [329, 54] width 604 height 15
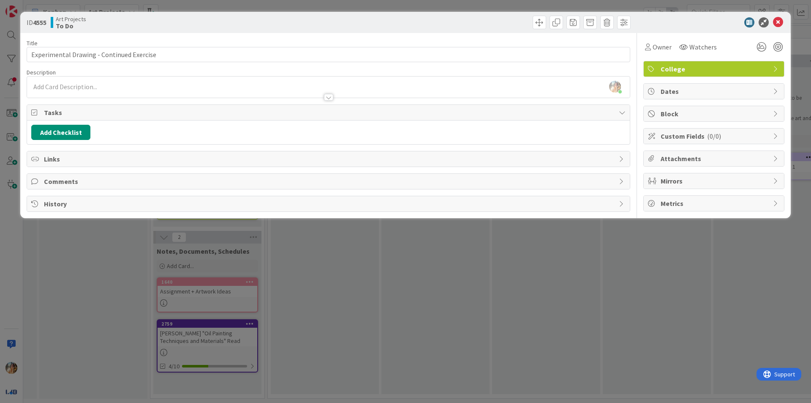
click at [430, 296] on div "ID 4555 Art Projects To Do Title 41 / 128 Experimental Drawing - Continued Exer…" at bounding box center [405, 201] width 811 height 403
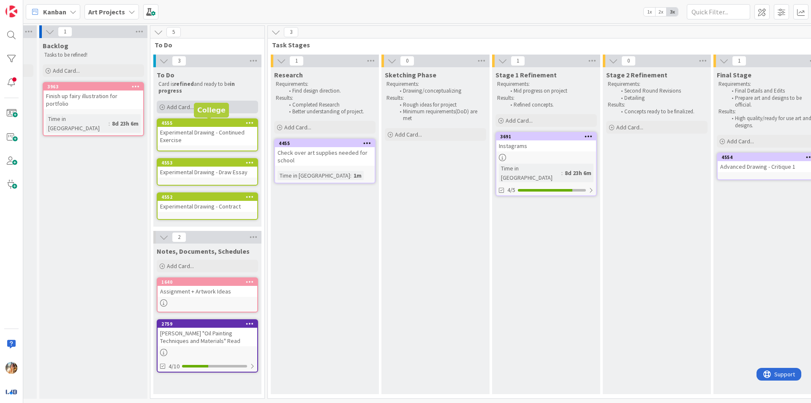
click at [208, 111] on div "Add Card..." at bounding box center [207, 107] width 101 height 13
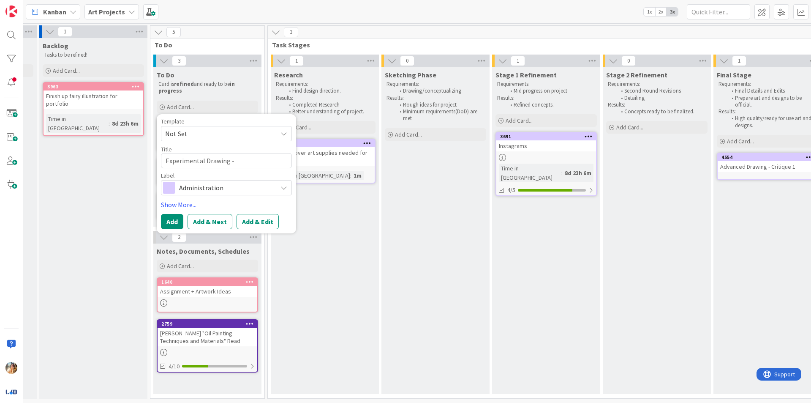
click at [242, 185] on span "Administration" at bounding box center [226, 188] width 94 height 12
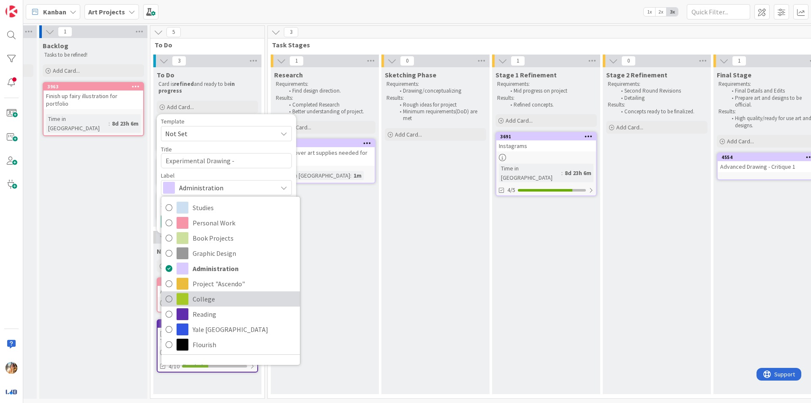
click at [216, 302] on span "College" at bounding box center [244, 298] width 103 height 13
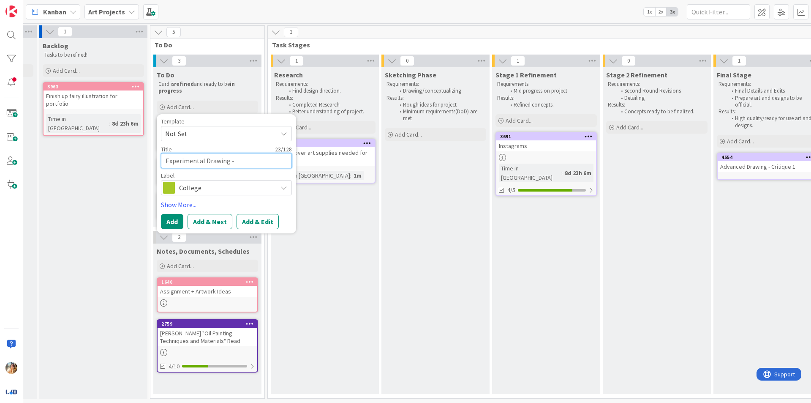
click at [256, 161] on textarea "Experimental Drawing -" at bounding box center [226, 160] width 131 height 15
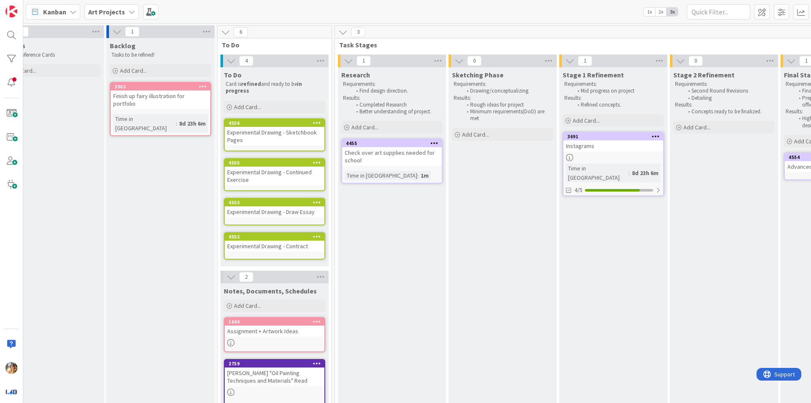
scroll to position [0, 19]
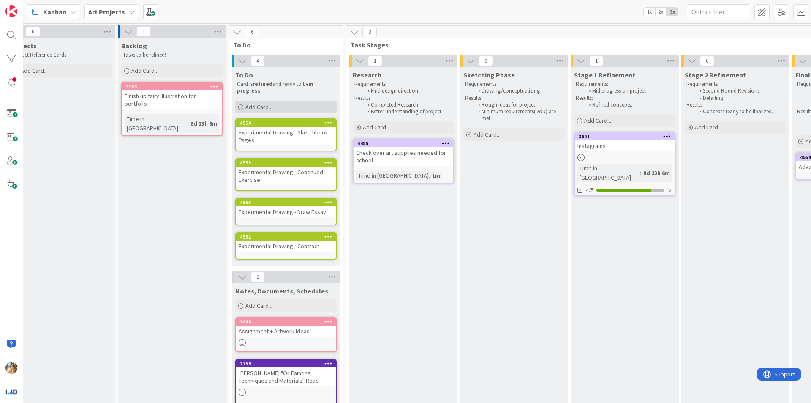
click at [280, 109] on div "Add Card..." at bounding box center [285, 107] width 101 height 13
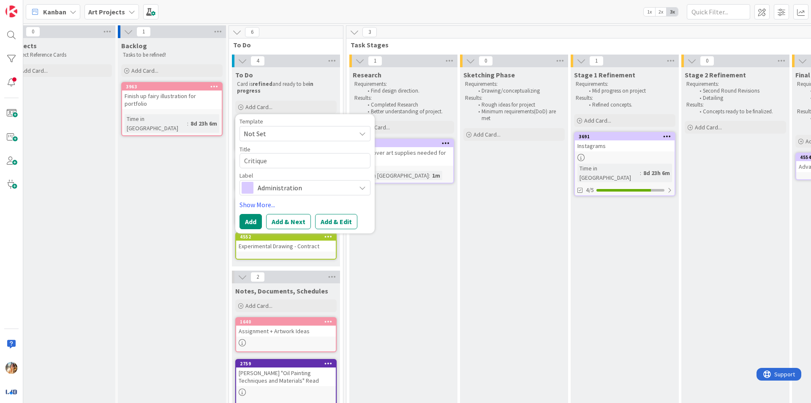
click at [314, 191] on span "Administration" at bounding box center [305, 188] width 94 height 12
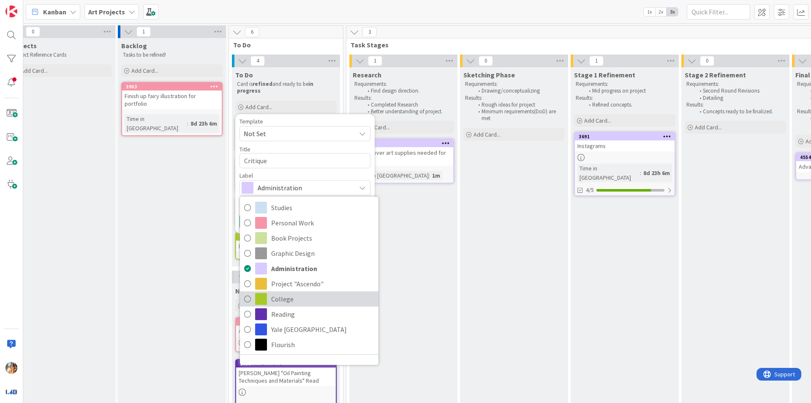
click at [291, 303] on span "College" at bounding box center [322, 298] width 103 height 13
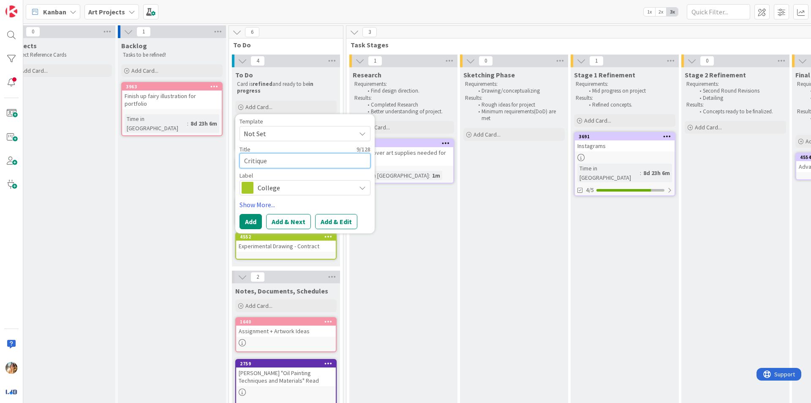
click at [245, 160] on textarea "Critique" at bounding box center [305, 160] width 131 height 15
click at [335, 164] on textarea "Advanced Drawing - Critique" at bounding box center [305, 160] width 131 height 15
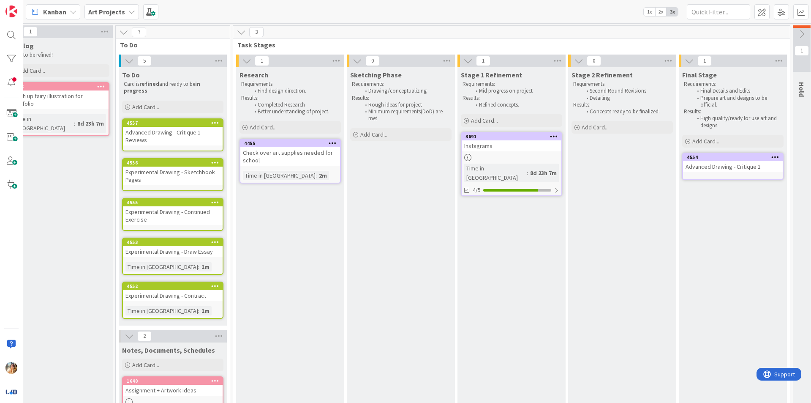
scroll to position [0, 138]
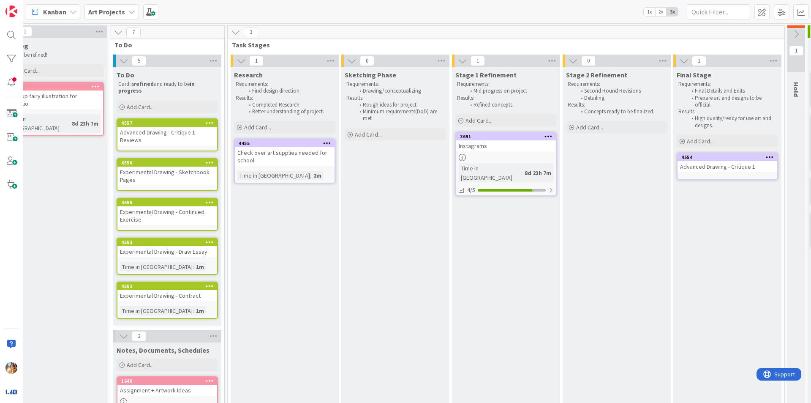
click at [741, 177] on link "4554 Advanced Drawing - Critique 1" at bounding box center [727, 166] width 101 height 27
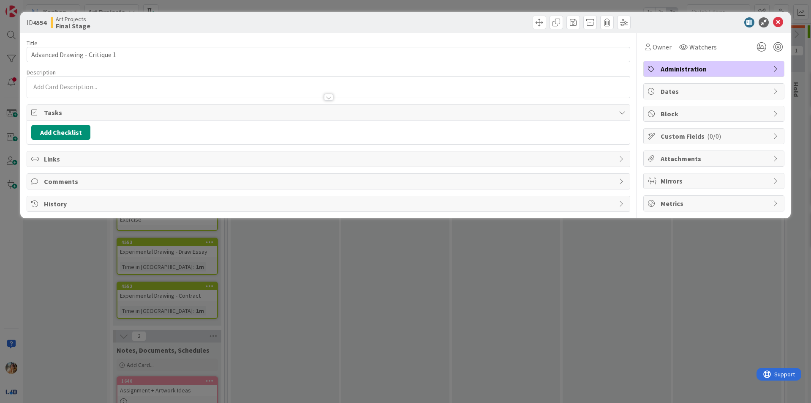
click at [706, 70] on span "Administration" at bounding box center [715, 69] width 108 height 10
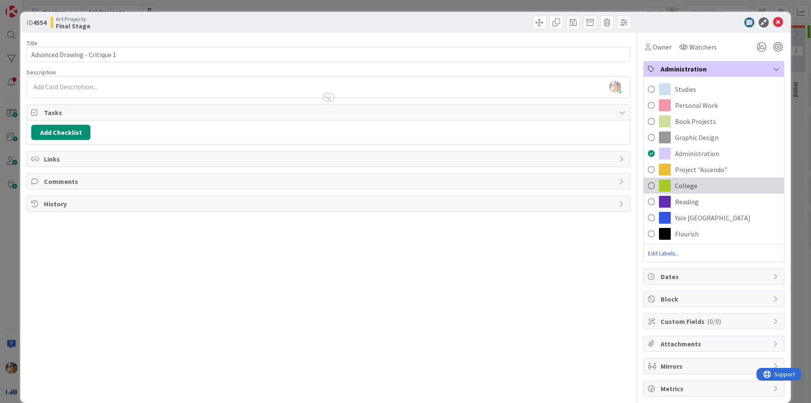
click at [690, 188] on div "College" at bounding box center [714, 185] width 140 height 16
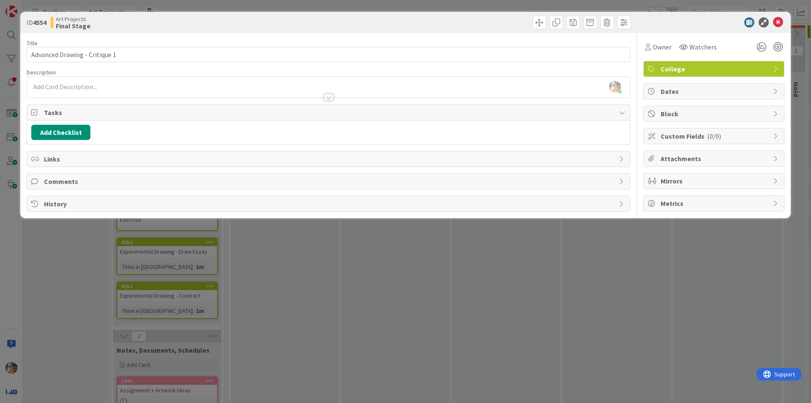
click at [0, 240] on div "ID 4554 Art Projects Final Stage Title 29 / 128 Advanced Drawing - Critique 1 D…" at bounding box center [405, 201] width 811 height 403
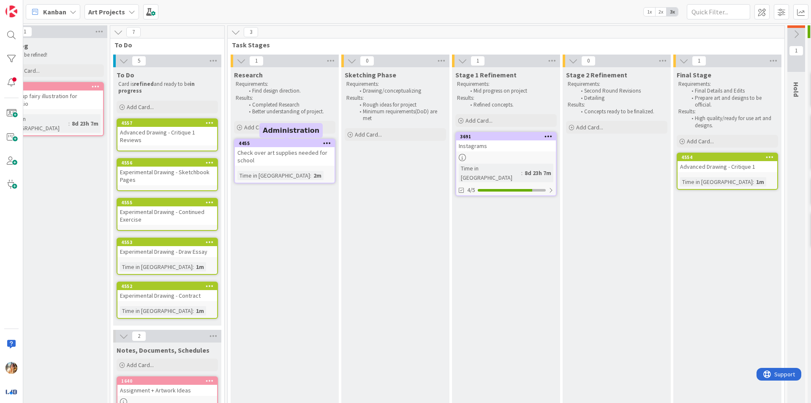
click at [279, 148] on div "Check over art supplies needed for school" at bounding box center [285, 156] width 100 height 19
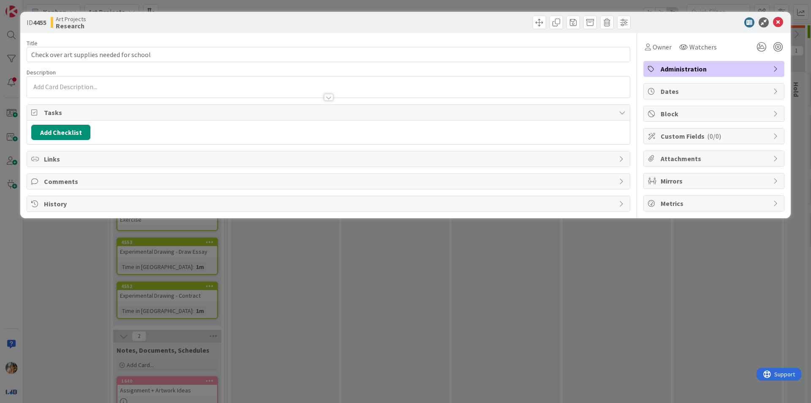
click at [700, 76] on div "Administration" at bounding box center [714, 68] width 140 height 15
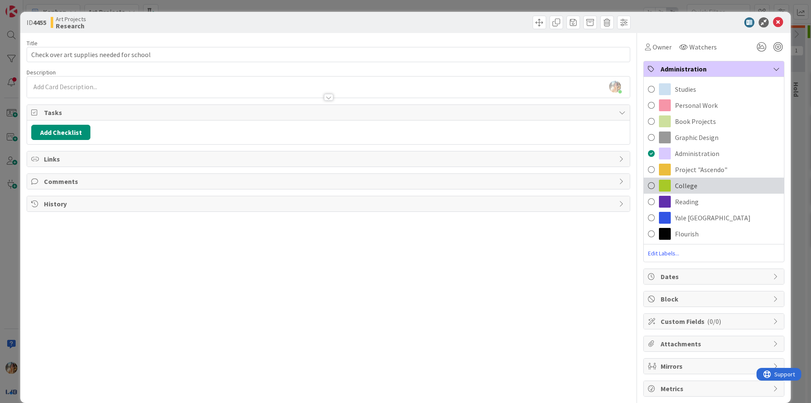
click at [676, 185] on span "College" at bounding box center [686, 185] width 22 height 10
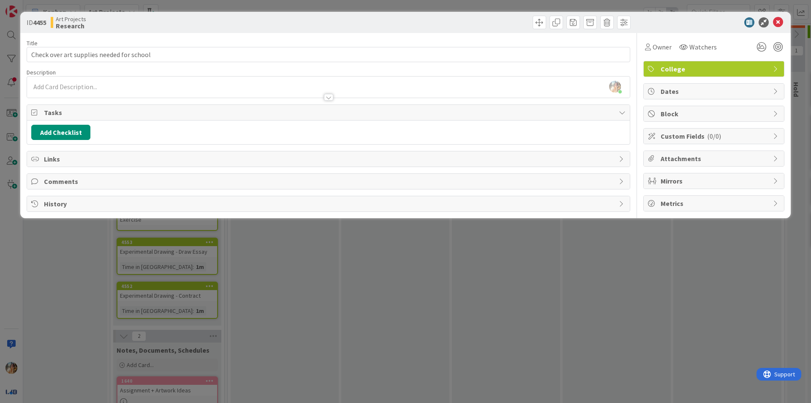
click at [0, 234] on div "ID 4455 Art Projects Research Title 41 / 128 Check over art supplies needed for…" at bounding box center [405, 201] width 811 height 403
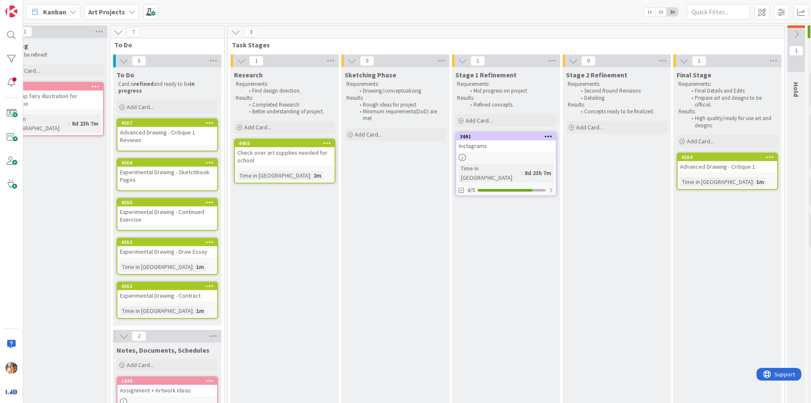
click at [21, 80] on div at bounding box center [11, 201] width 23 height 403
click at [12, 80] on div at bounding box center [11, 82] width 17 height 17
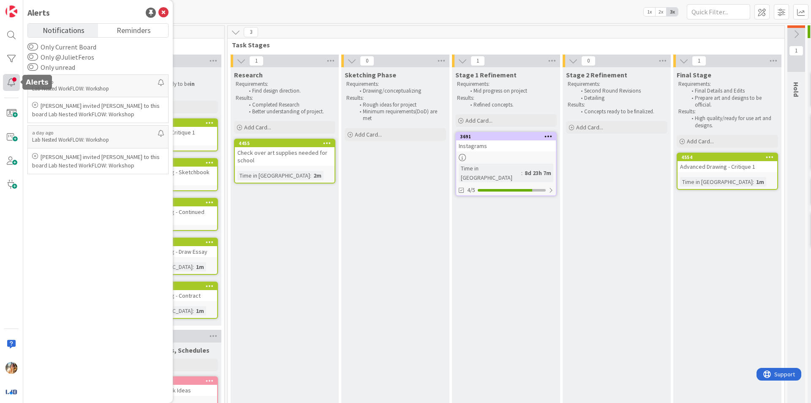
click at [12, 80] on div at bounding box center [11, 82] width 17 height 17
click at [166, 14] on icon at bounding box center [163, 13] width 10 height 10
